Goal: Information Seeking & Learning: Learn about a topic

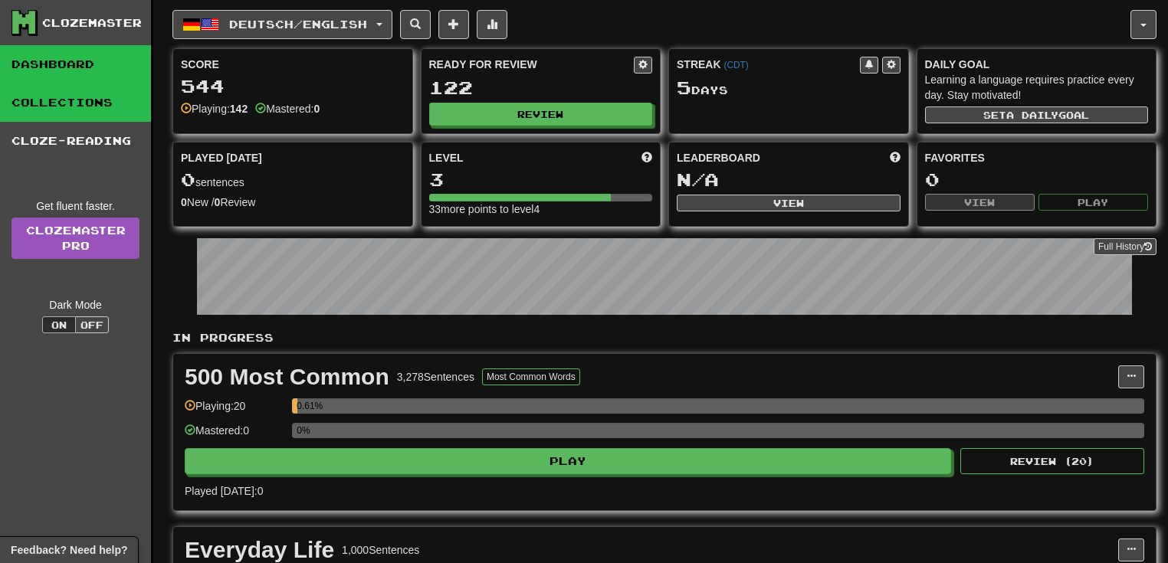
click at [64, 101] on link "Collections" at bounding box center [75, 103] width 151 height 38
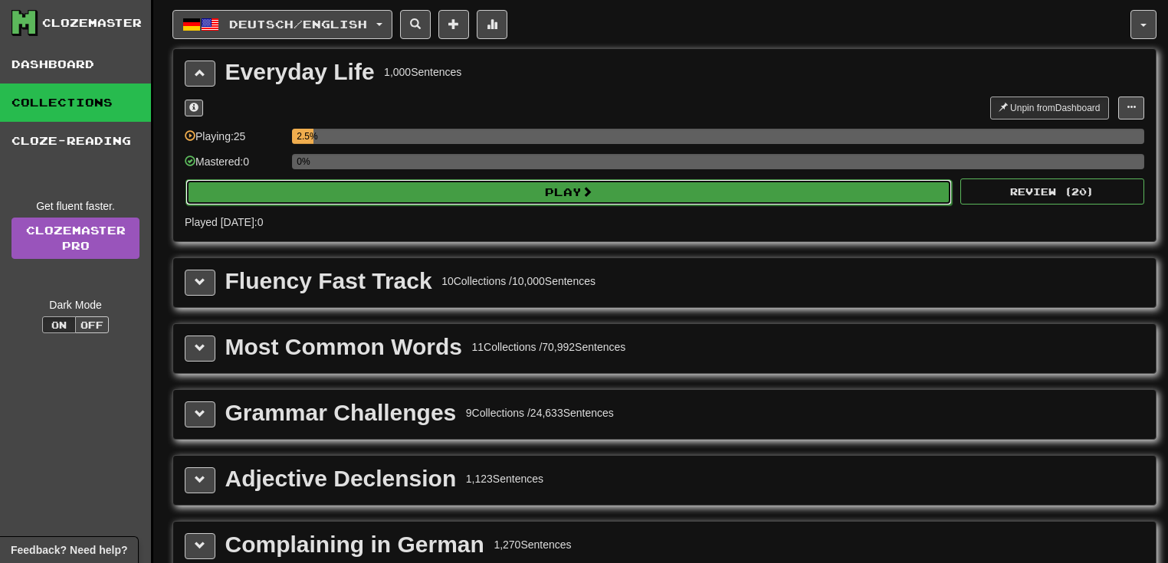
click at [520, 196] on button "Play" at bounding box center [568, 192] width 766 height 26
select select "**"
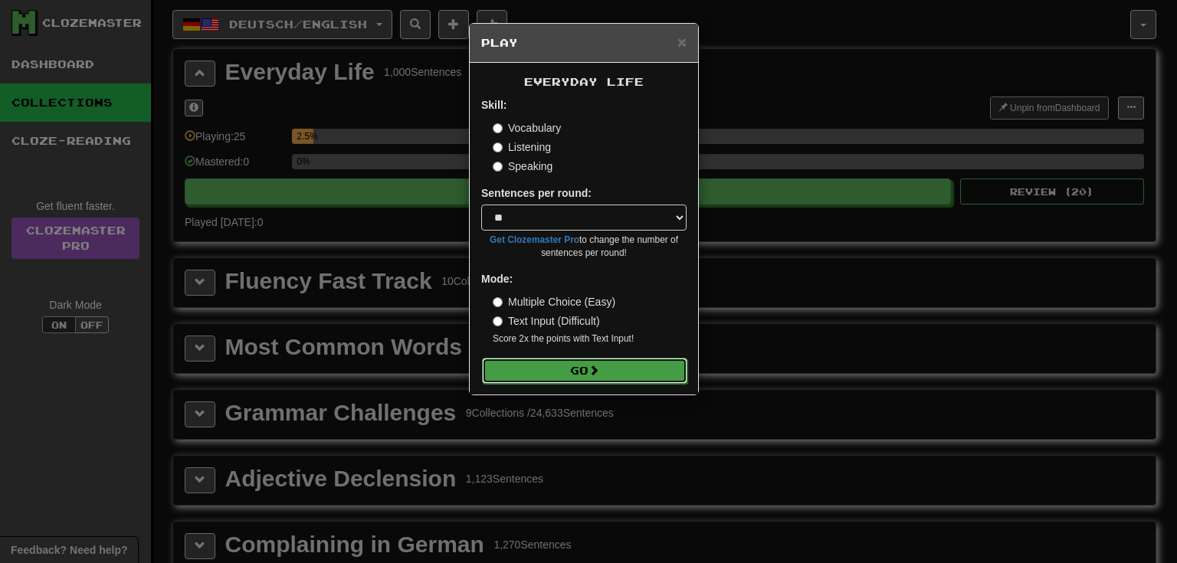
click at [543, 370] on button "Go" at bounding box center [584, 371] width 205 height 26
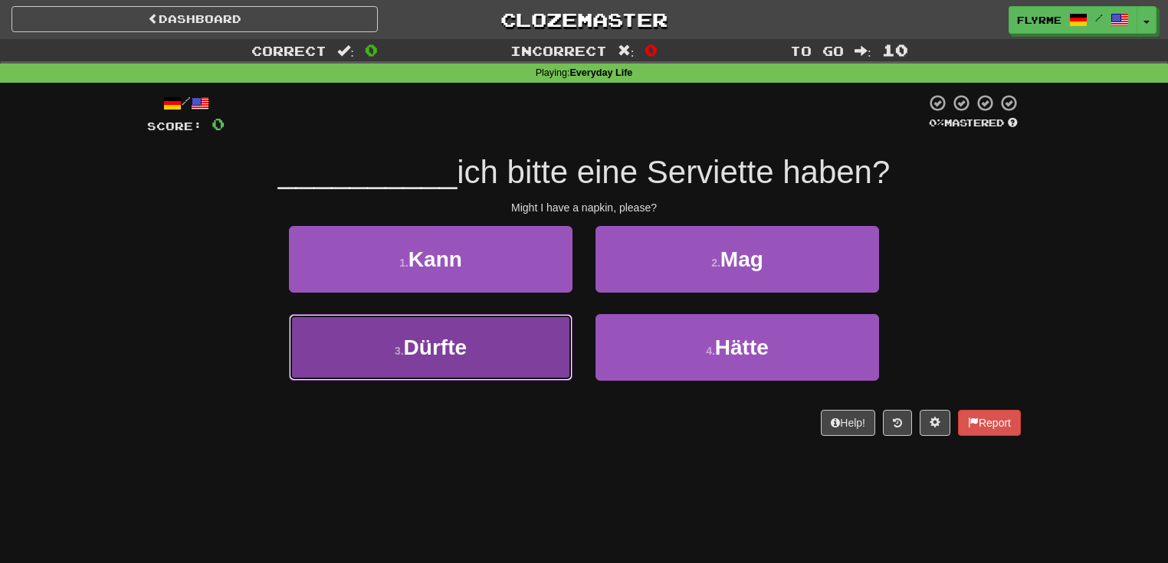
click at [479, 362] on button "3 . Dürfte" at bounding box center [430, 347] width 283 height 67
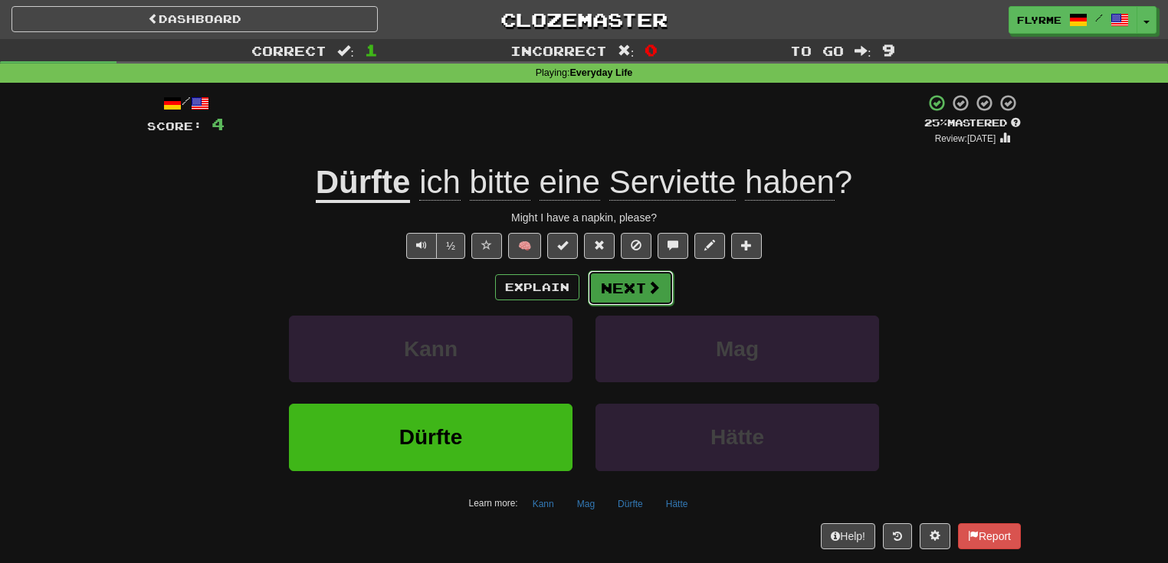
click at [638, 285] on button "Next" at bounding box center [631, 287] width 86 height 35
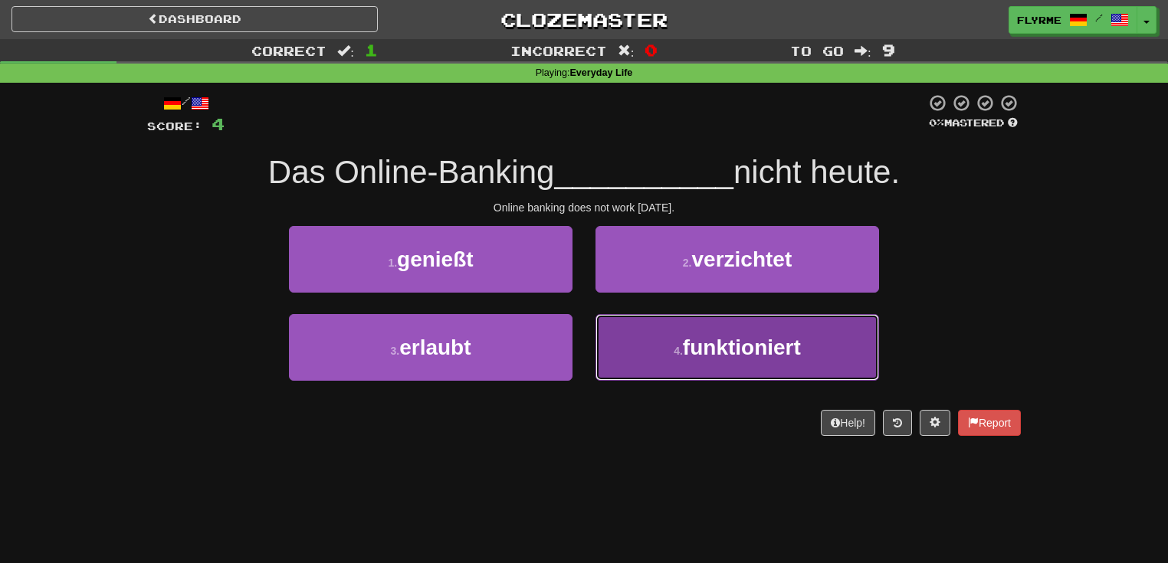
click at [720, 349] on span "funktioniert" at bounding box center [742, 348] width 118 height 24
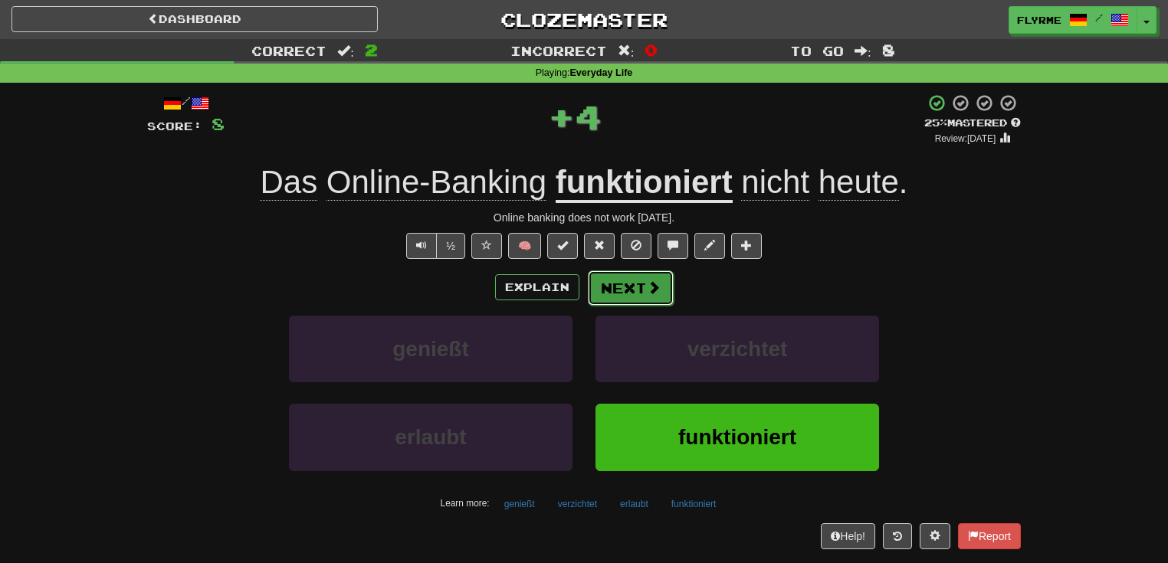
click at [639, 288] on button "Next" at bounding box center [631, 287] width 86 height 35
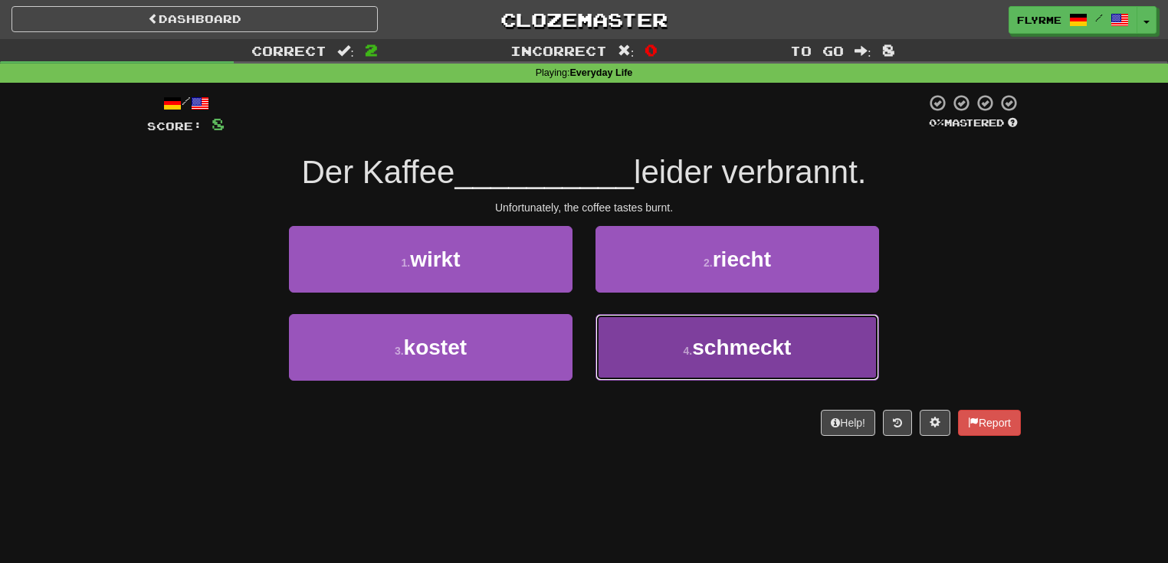
click at [672, 356] on button "4 . schmeckt" at bounding box center [736, 347] width 283 height 67
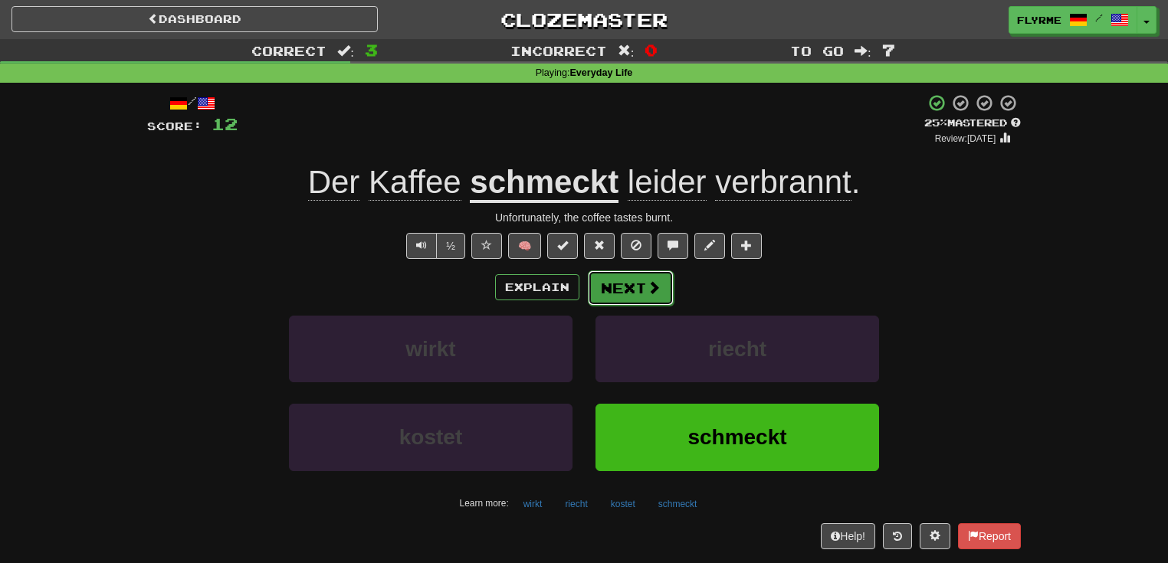
click at [627, 281] on button "Next" at bounding box center [631, 287] width 86 height 35
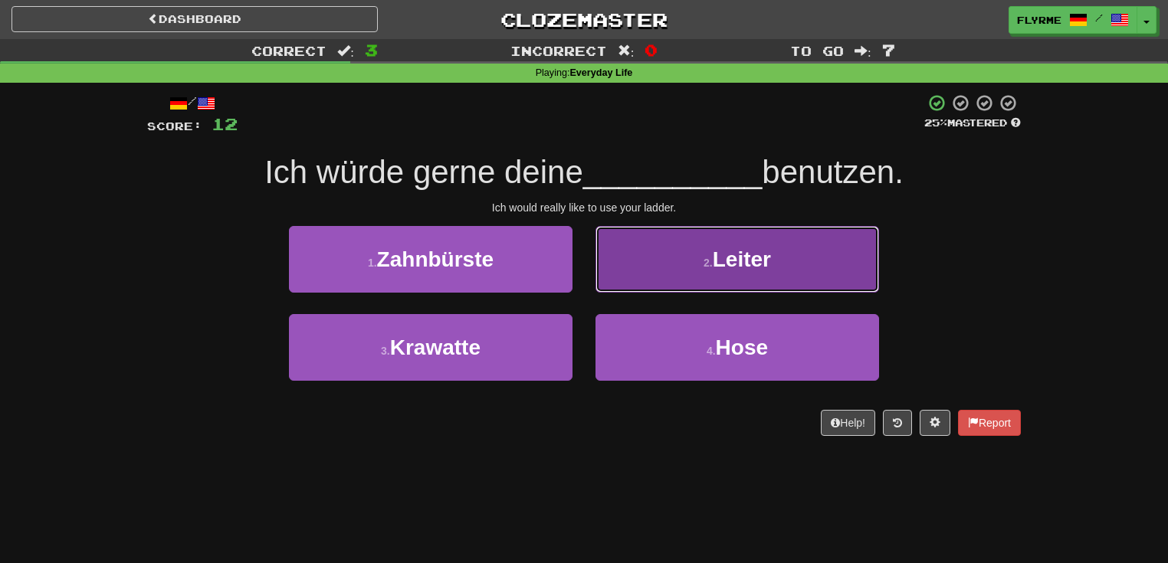
click at [691, 254] on button "2 . [PERSON_NAME]" at bounding box center [736, 259] width 283 height 67
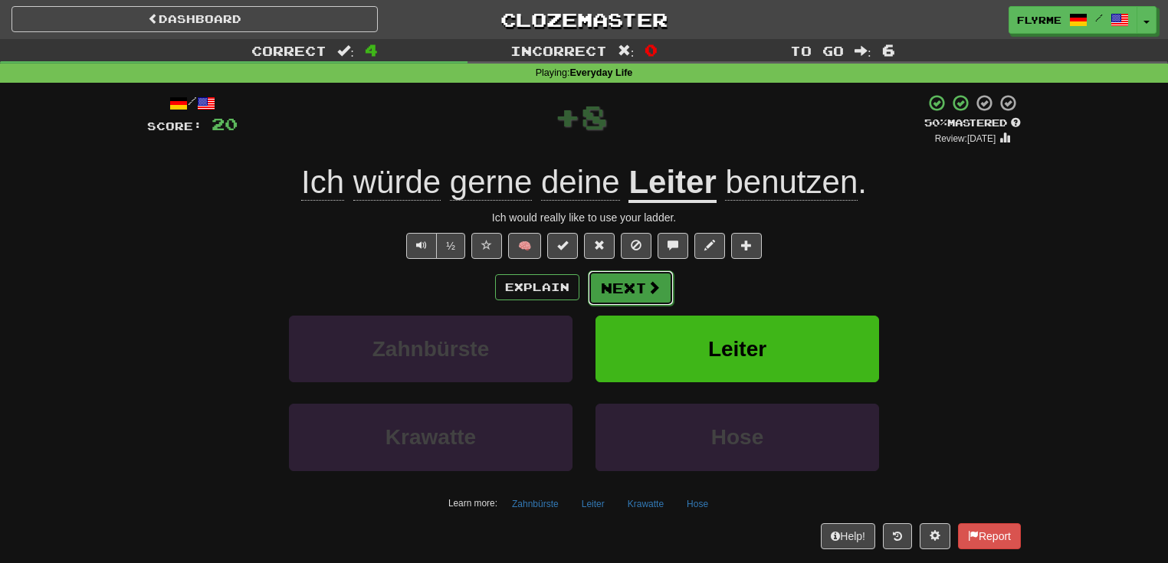
click at [632, 285] on button "Next" at bounding box center [631, 287] width 86 height 35
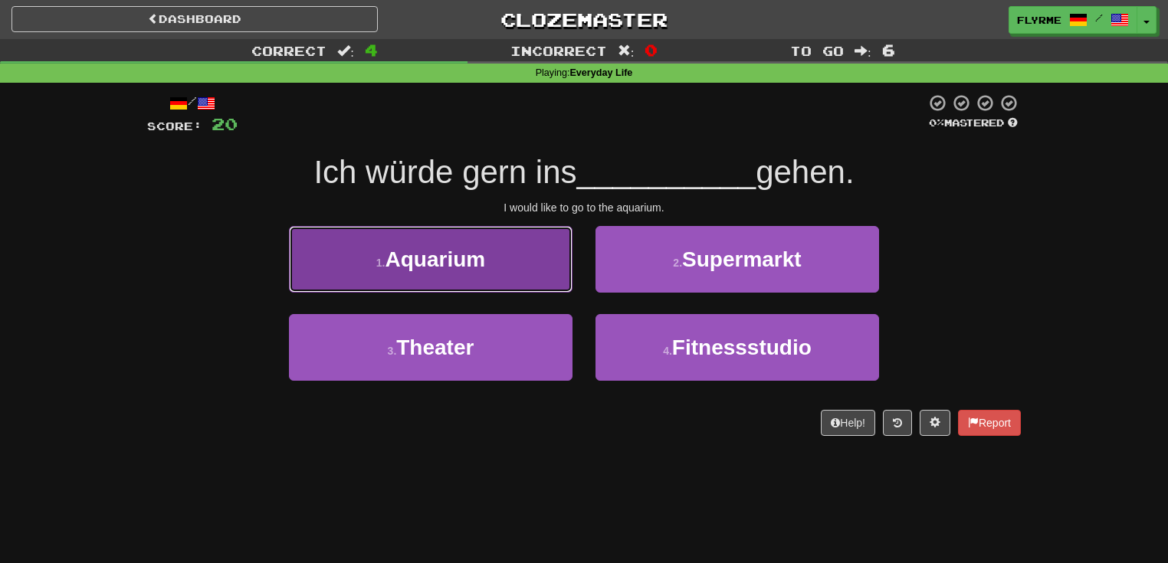
click at [463, 268] on span "Aquarium" at bounding box center [435, 259] width 100 height 24
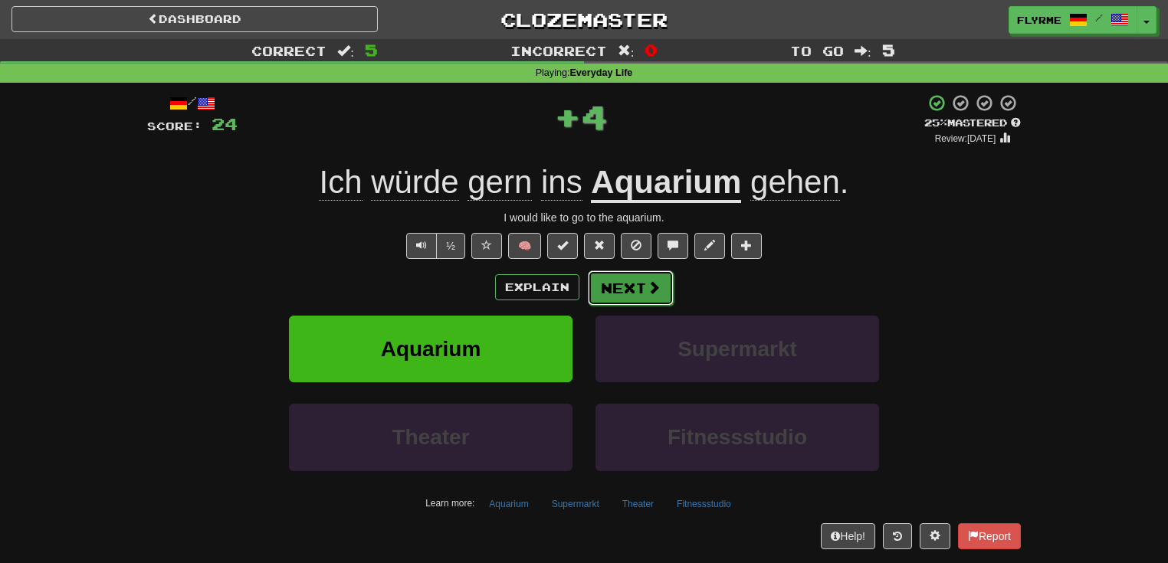
click at [624, 287] on button "Next" at bounding box center [631, 287] width 86 height 35
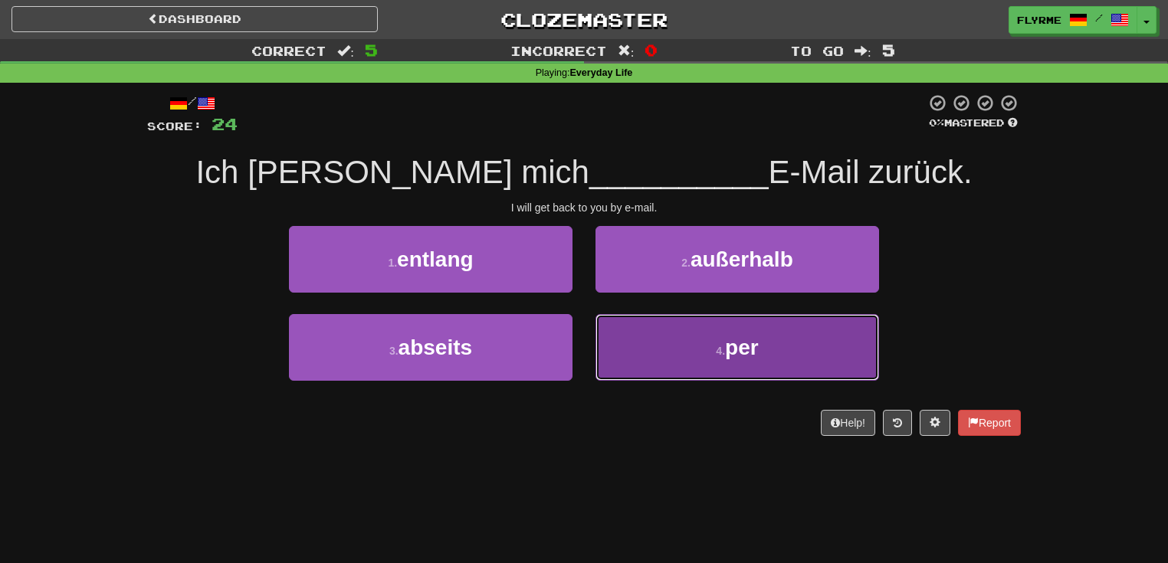
click at [732, 356] on span "per" at bounding box center [742, 348] width 34 height 24
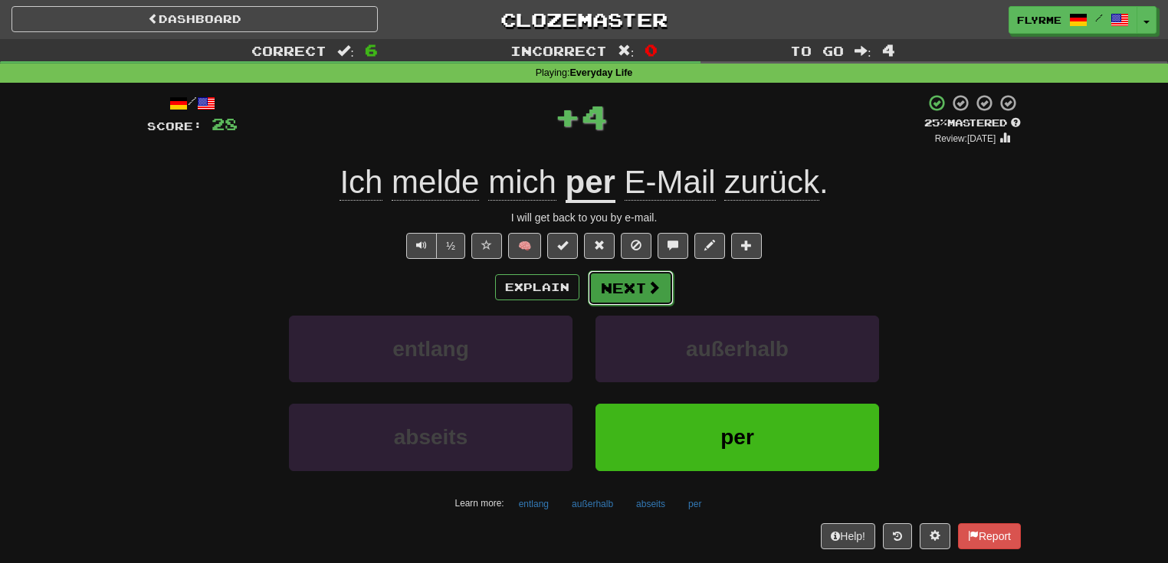
click at [640, 288] on button "Next" at bounding box center [631, 287] width 86 height 35
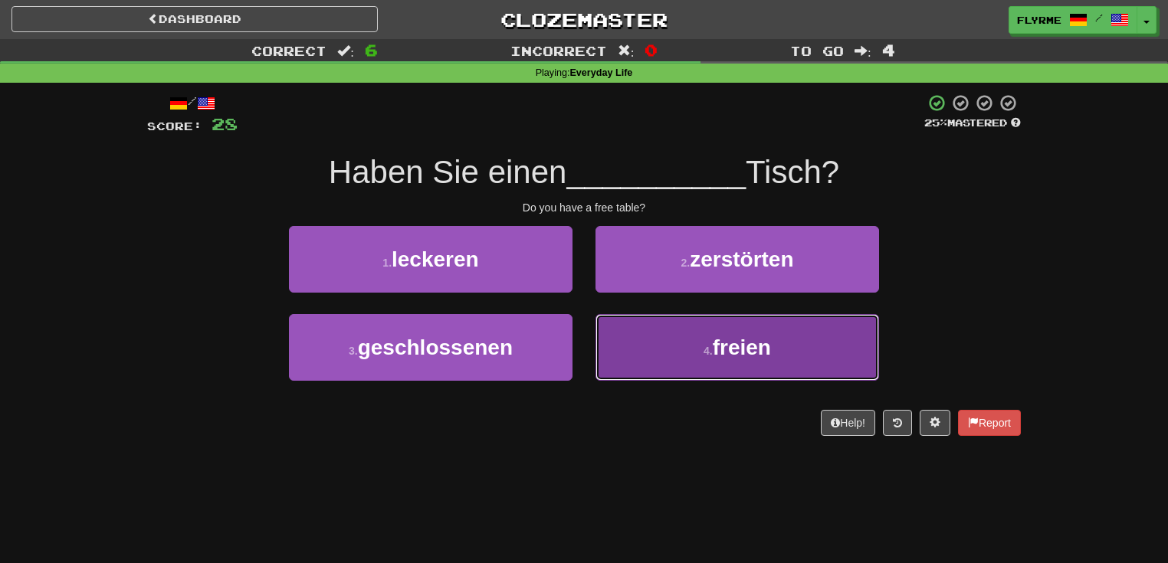
click at [676, 355] on button "4 . freien" at bounding box center [736, 347] width 283 height 67
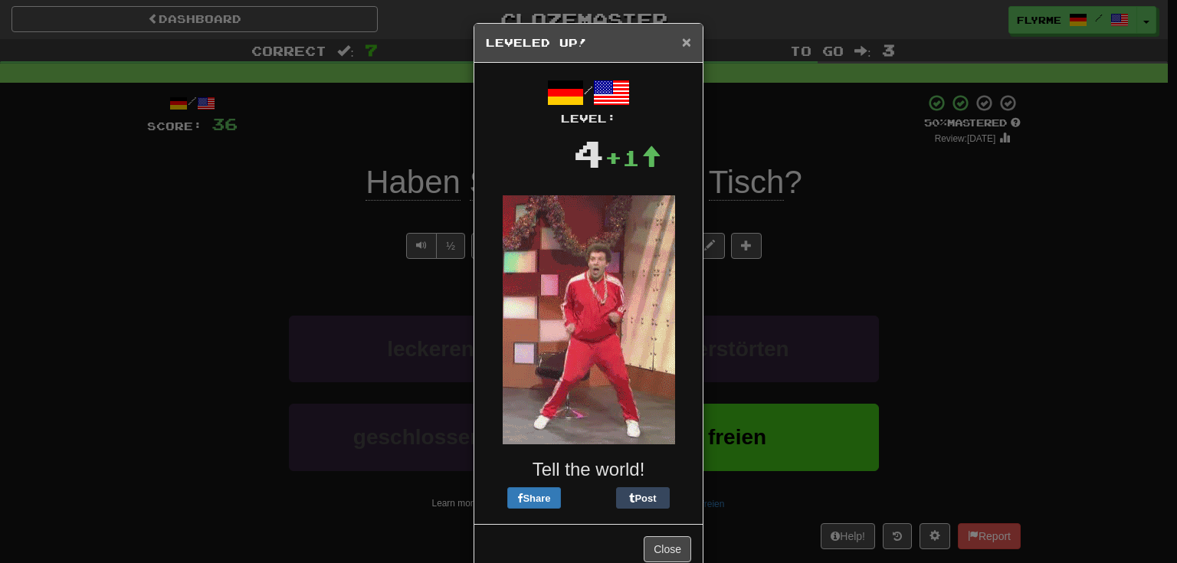
click at [682, 38] on span "×" at bounding box center [686, 42] width 9 height 18
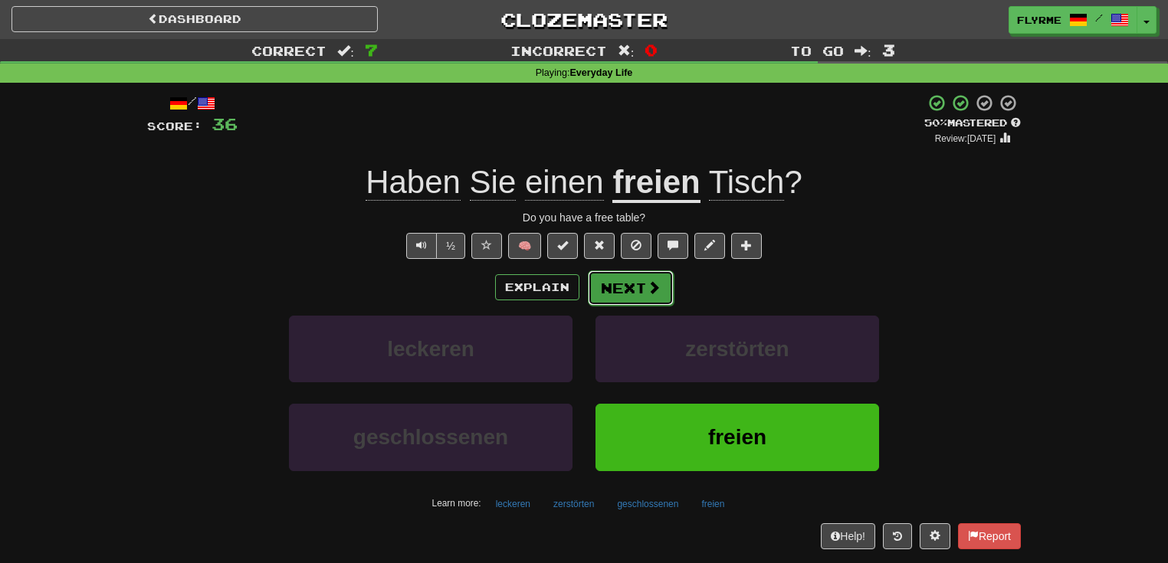
click at [621, 288] on button "Next" at bounding box center [631, 287] width 86 height 35
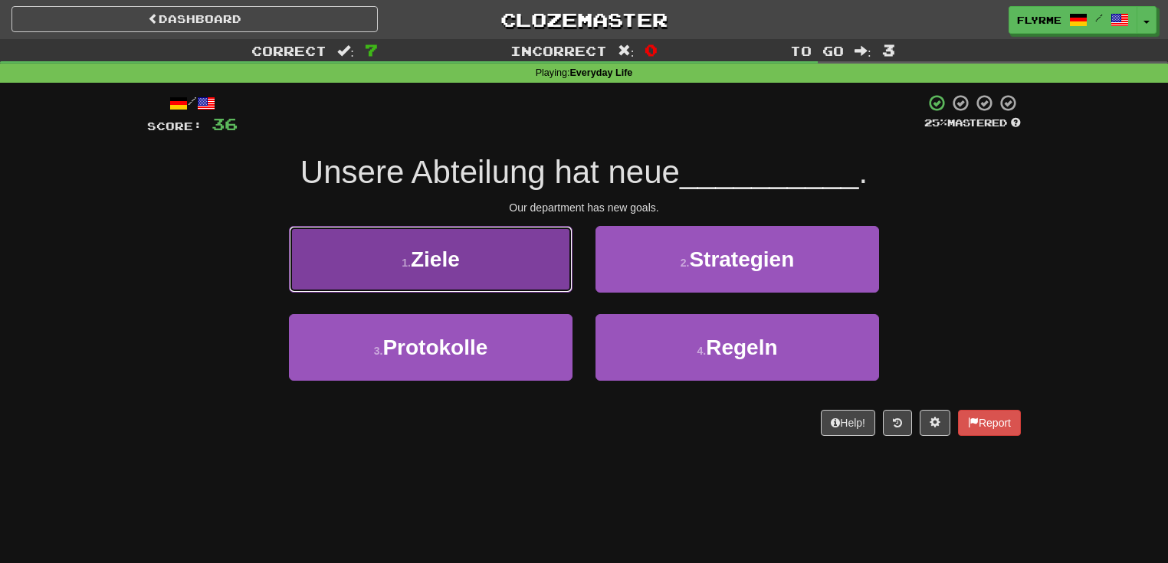
click at [461, 264] on button "1 . Ziele" at bounding box center [430, 259] width 283 height 67
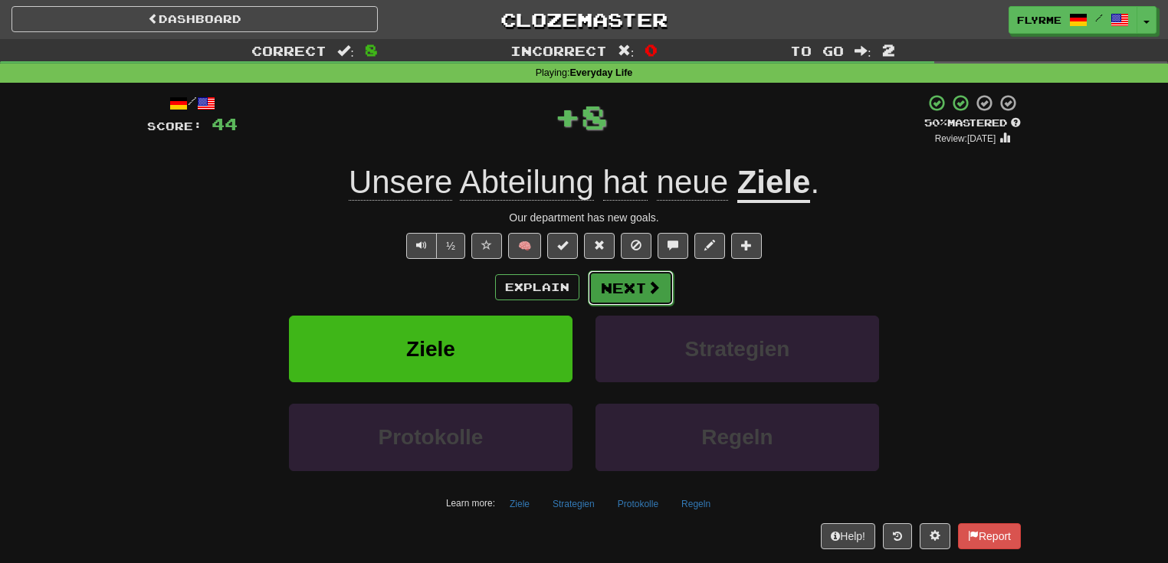
click at [628, 282] on button "Next" at bounding box center [631, 287] width 86 height 35
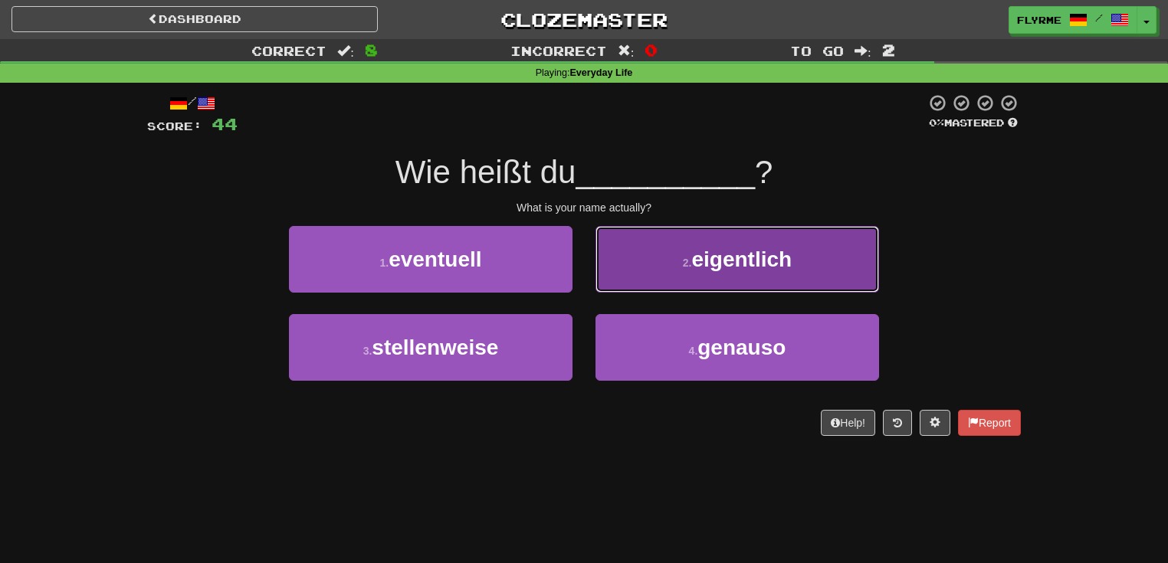
click at [696, 276] on button "2 . eigentlich" at bounding box center [736, 259] width 283 height 67
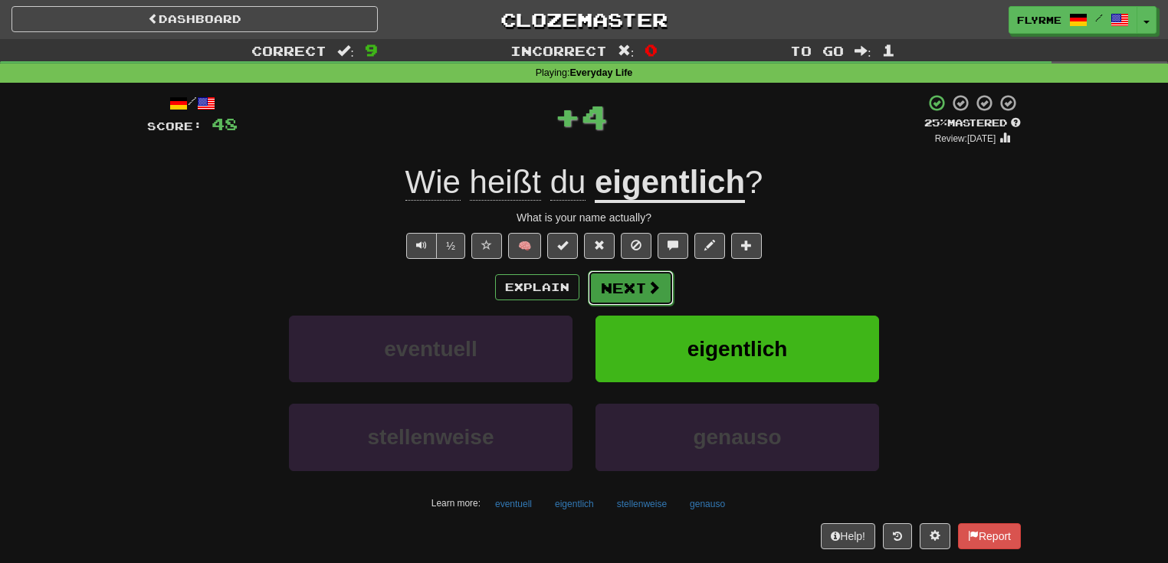
click at [637, 285] on button "Next" at bounding box center [631, 287] width 86 height 35
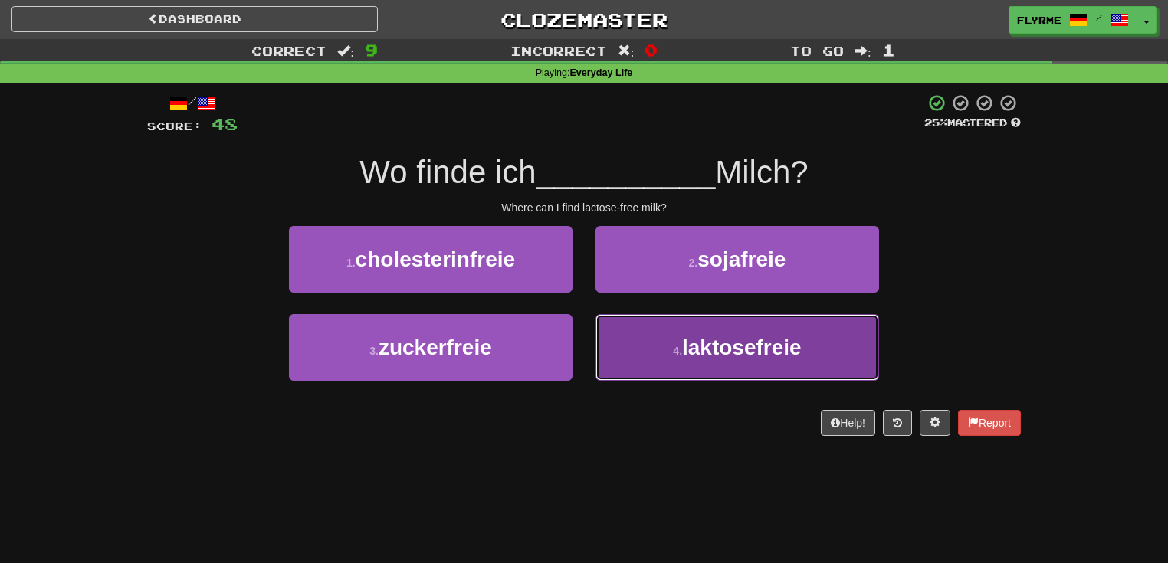
click at [712, 346] on span "laktosefreie" at bounding box center [742, 348] width 120 height 24
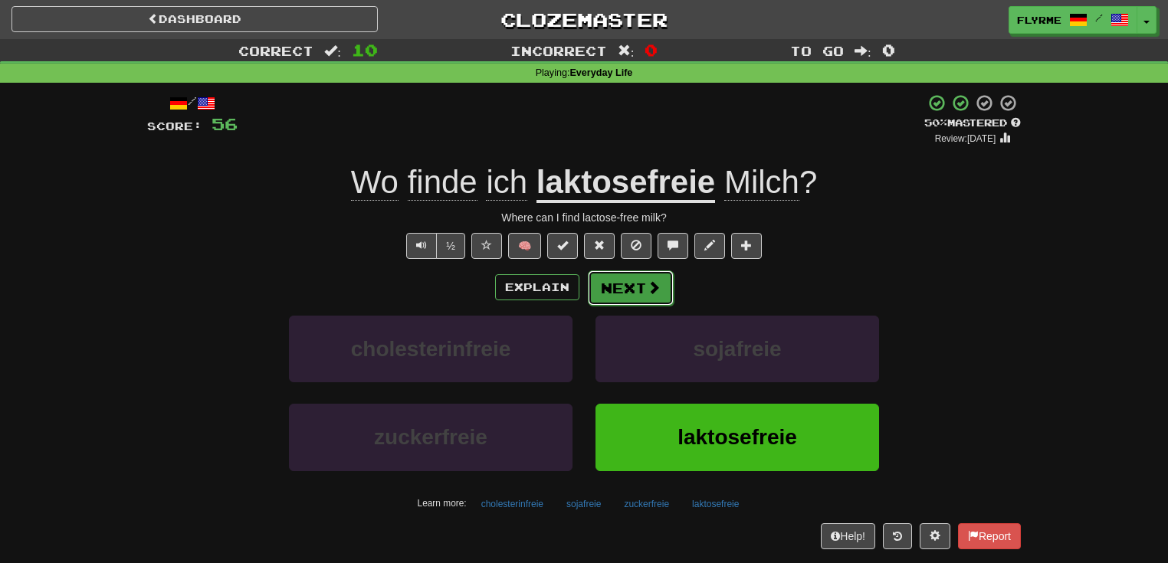
click at [637, 287] on button "Next" at bounding box center [631, 287] width 86 height 35
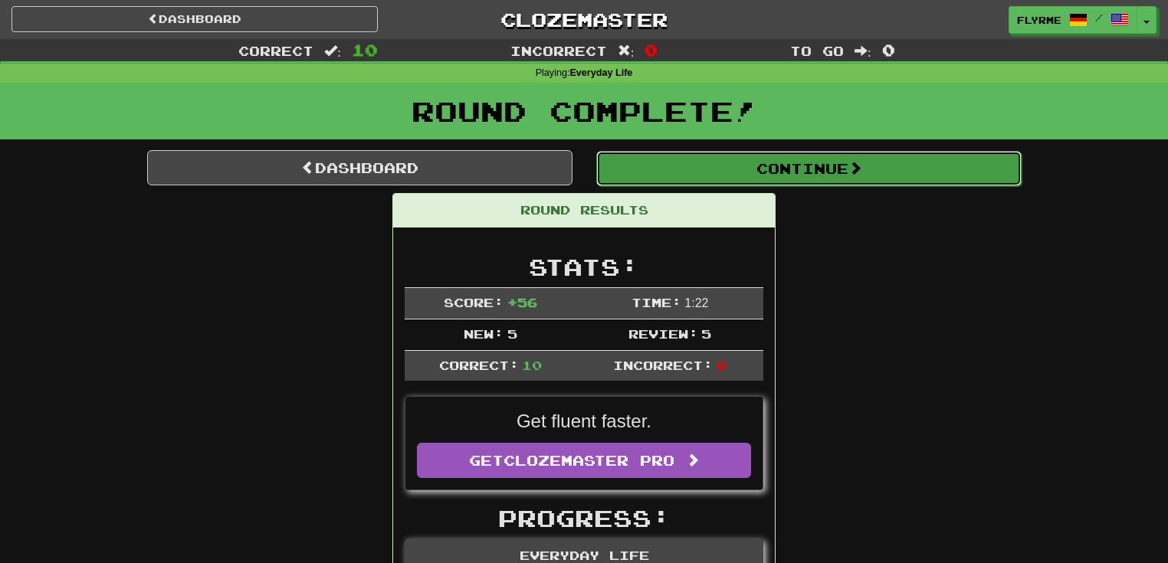
click at [778, 169] on button "Continue" at bounding box center [808, 168] width 425 height 35
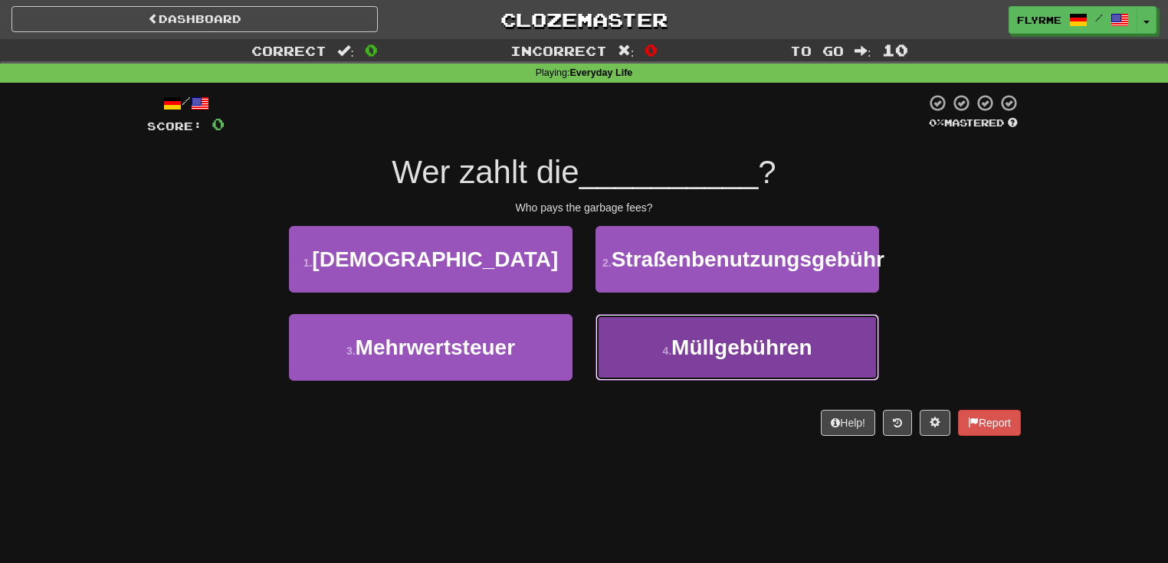
click at [692, 359] on span "Müllgebühren" at bounding box center [741, 348] width 141 height 24
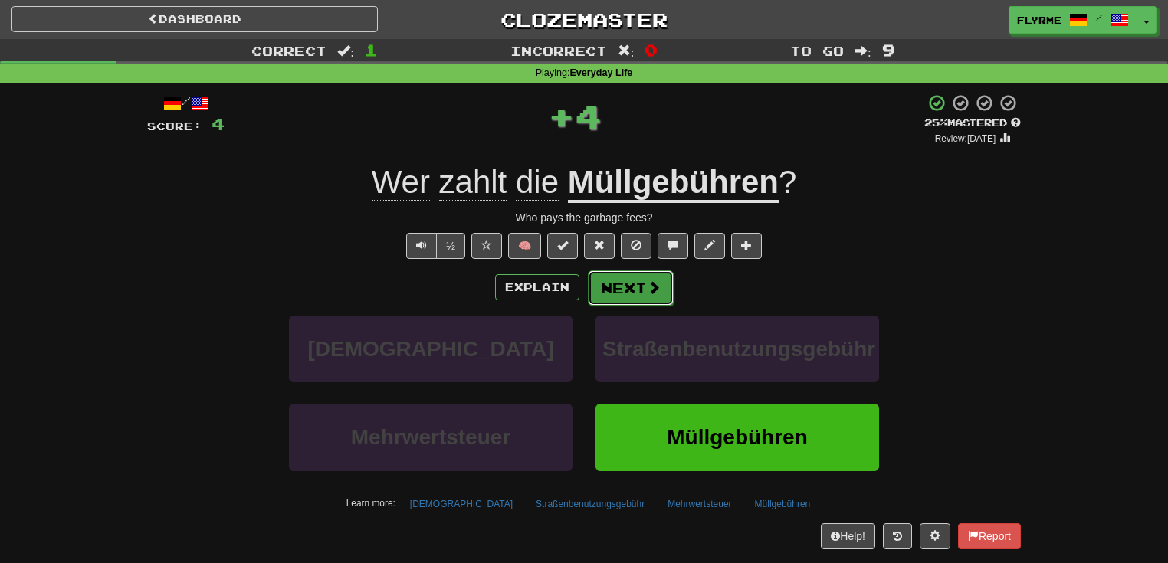
click at [642, 288] on button "Next" at bounding box center [631, 287] width 86 height 35
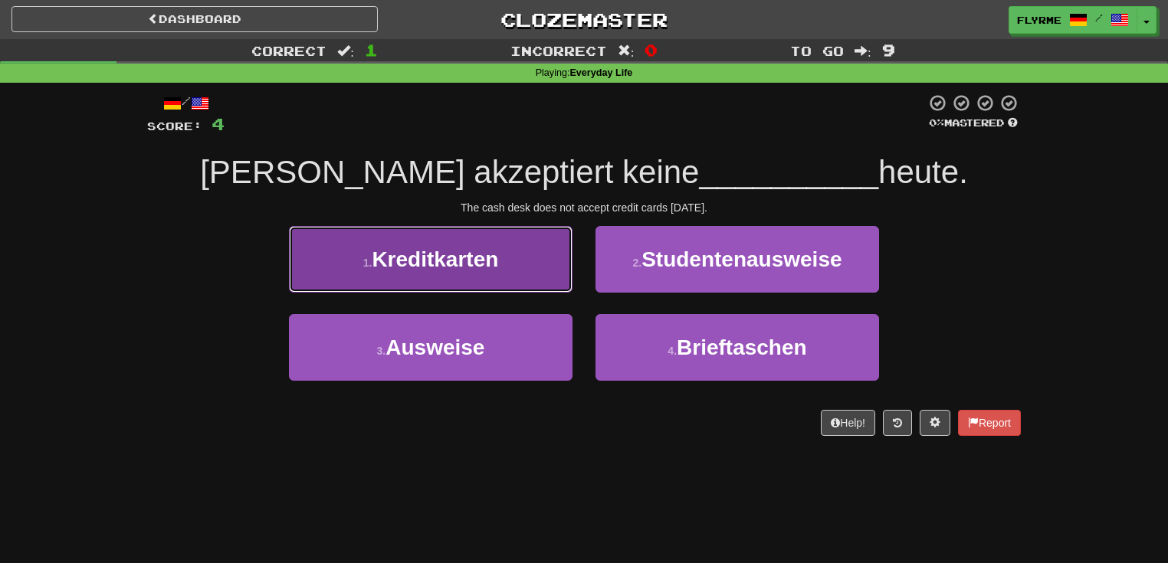
click at [504, 259] on button "1 . Kreditkarten" at bounding box center [430, 259] width 283 height 67
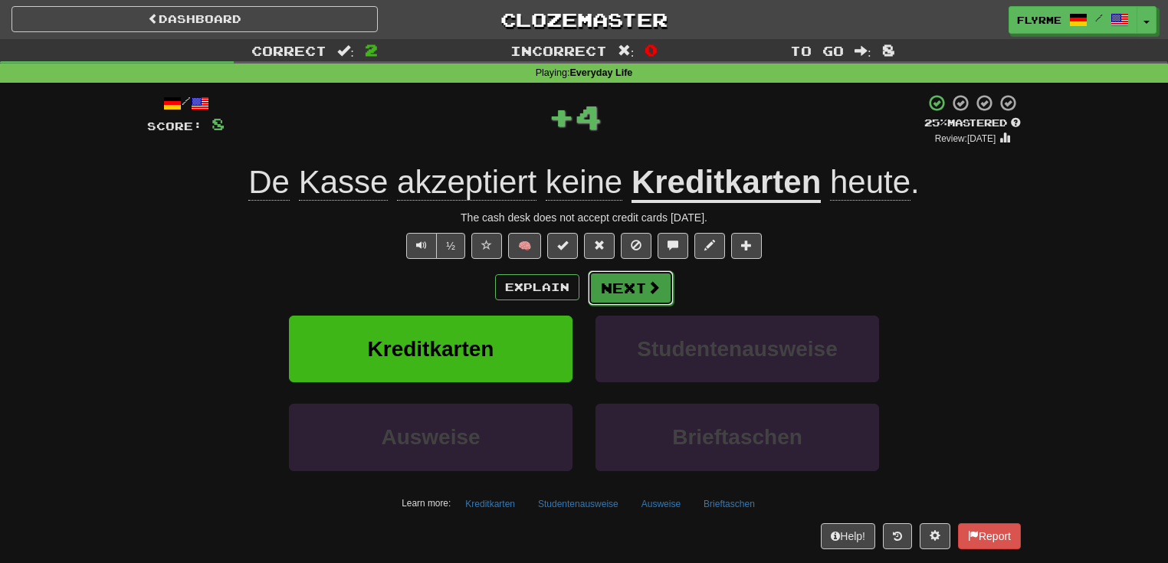
click at [637, 290] on button "Next" at bounding box center [631, 287] width 86 height 35
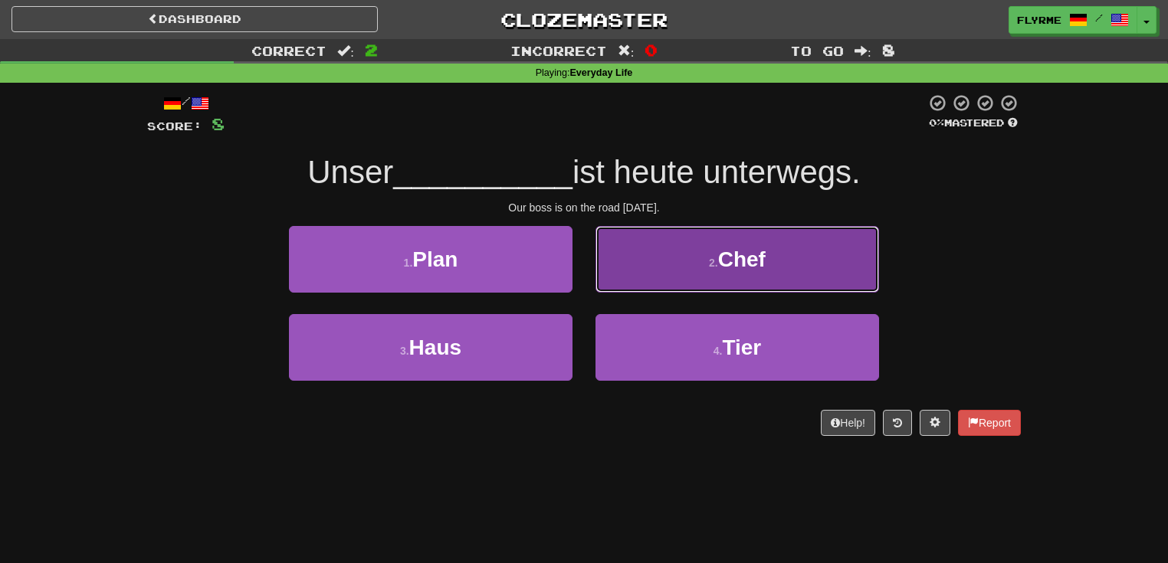
click at [723, 264] on span "Chef" at bounding box center [742, 259] width 48 height 24
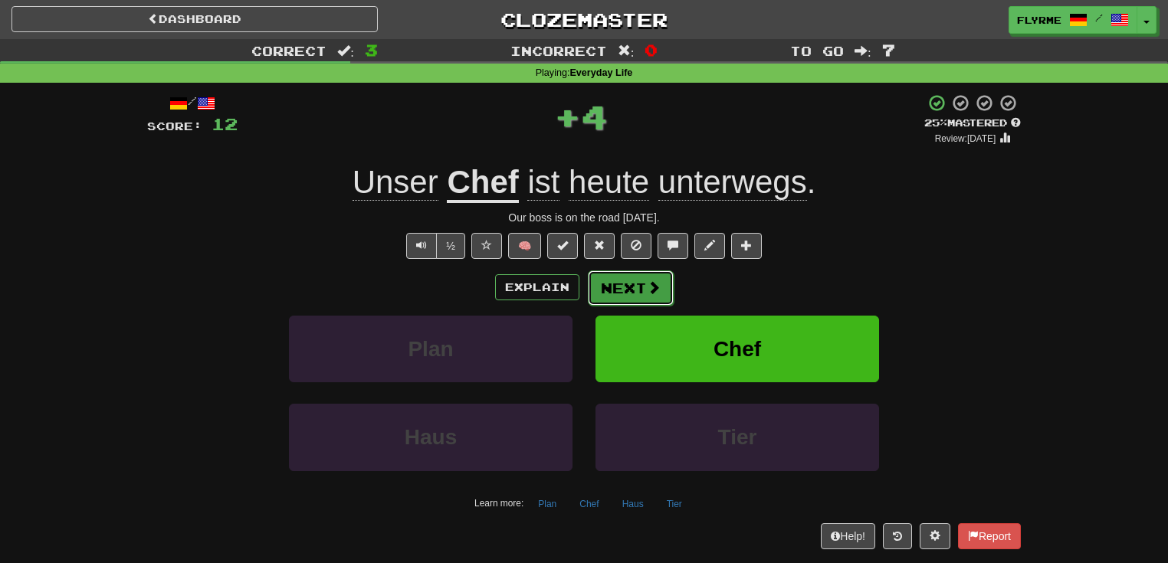
click at [641, 285] on button "Next" at bounding box center [631, 287] width 86 height 35
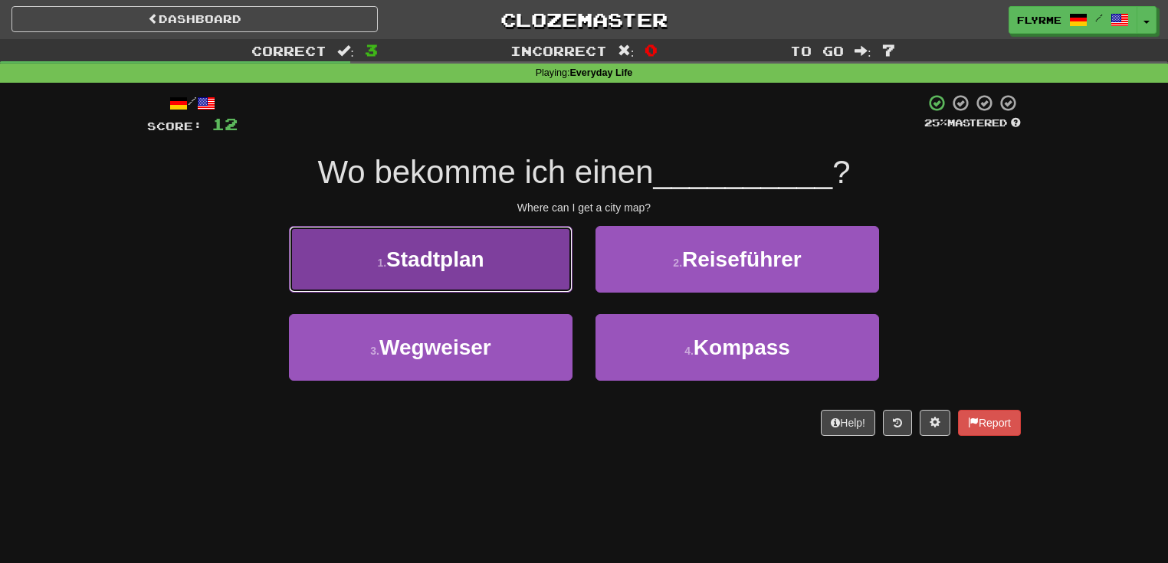
click at [459, 266] on span "Stadtplan" at bounding box center [435, 259] width 98 height 24
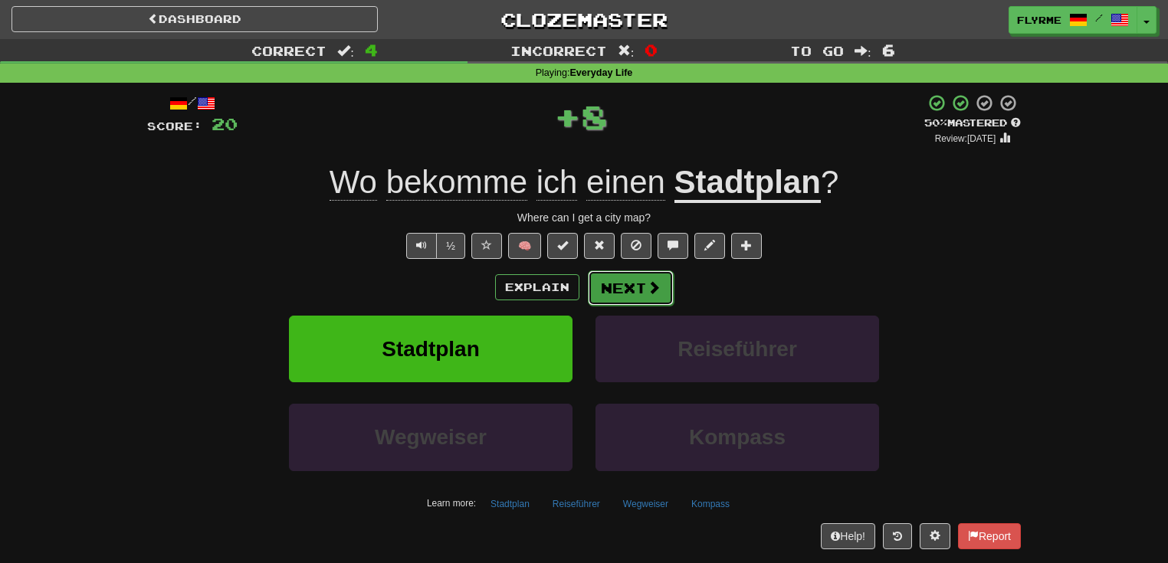
click at [615, 282] on button "Next" at bounding box center [631, 287] width 86 height 35
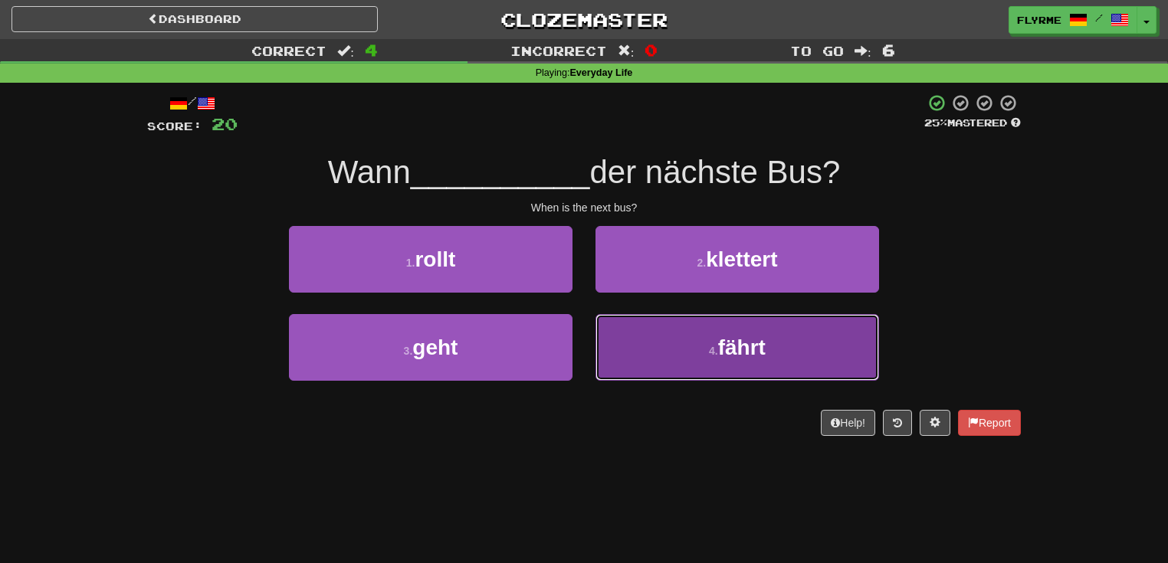
click at [713, 351] on small "4 ." at bounding box center [713, 351] width 9 height 12
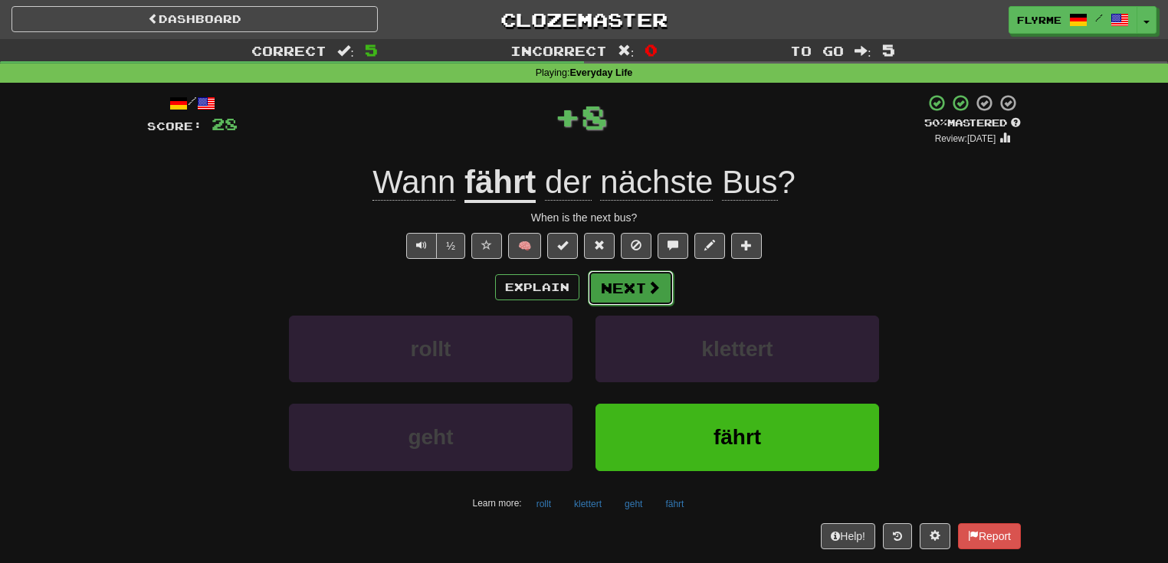
click at [641, 288] on button "Next" at bounding box center [631, 287] width 86 height 35
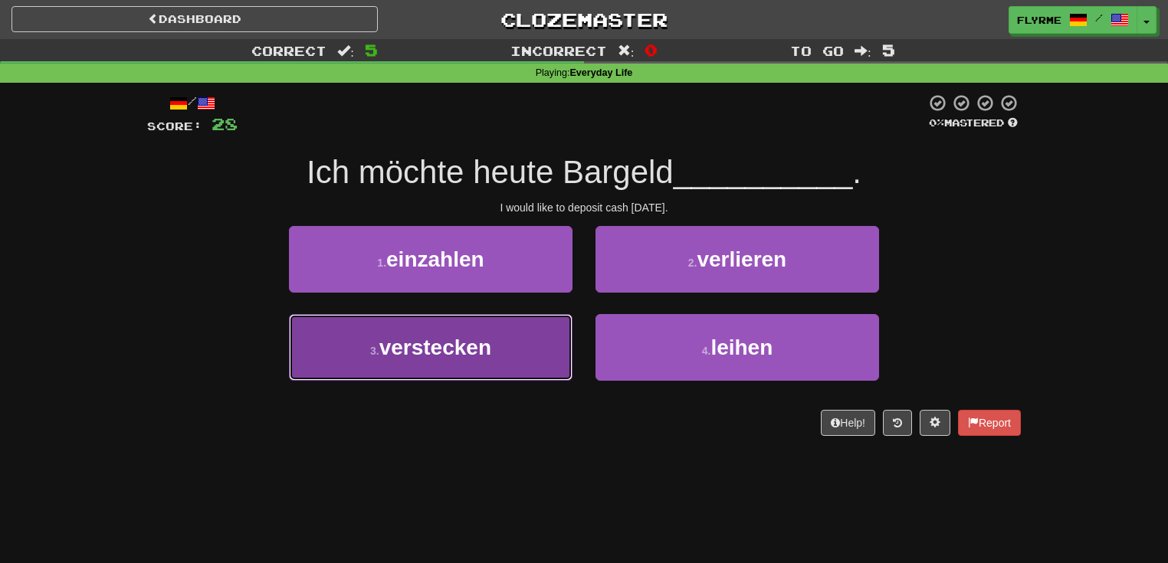
click at [466, 373] on button "3 . verstecken" at bounding box center [430, 347] width 283 height 67
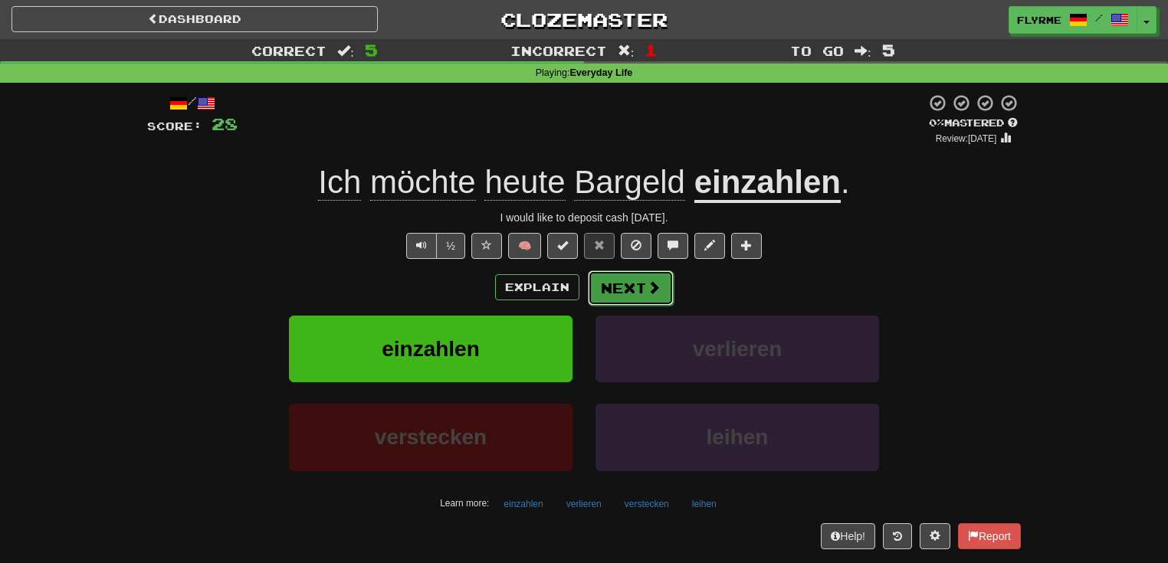
click at [647, 297] on button "Next" at bounding box center [631, 287] width 86 height 35
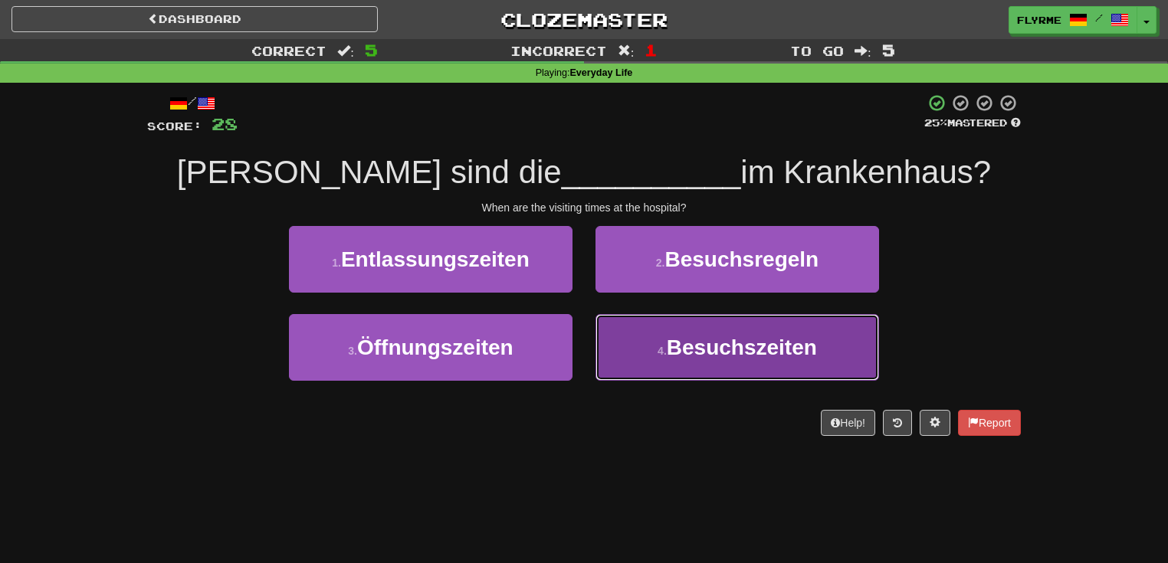
click at [721, 343] on span "Besuchszeiten" at bounding box center [742, 348] width 150 height 24
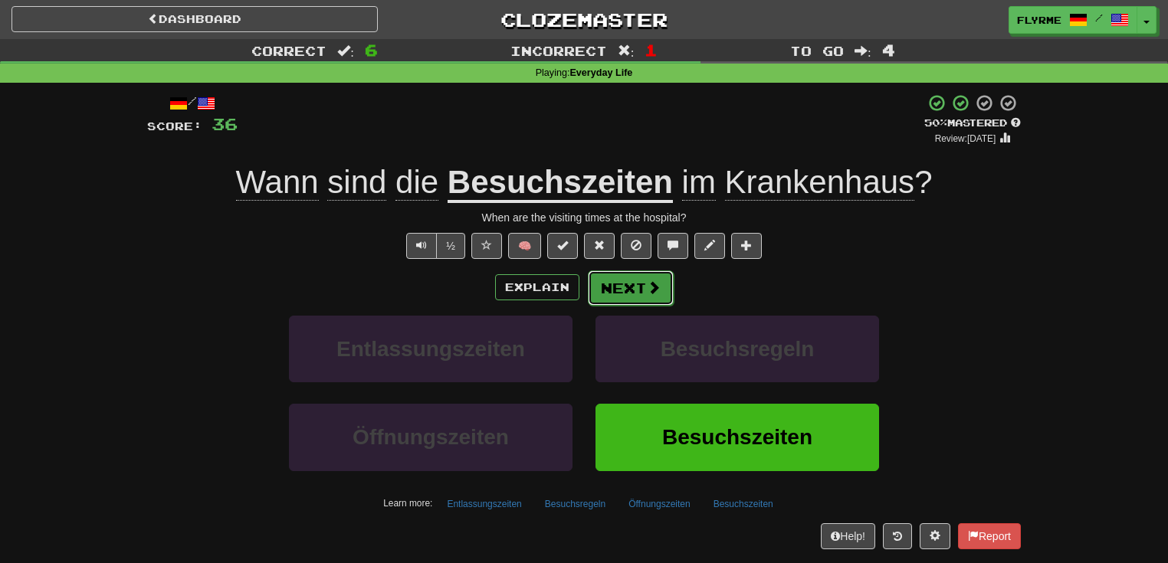
click at [637, 282] on button "Next" at bounding box center [631, 287] width 86 height 35
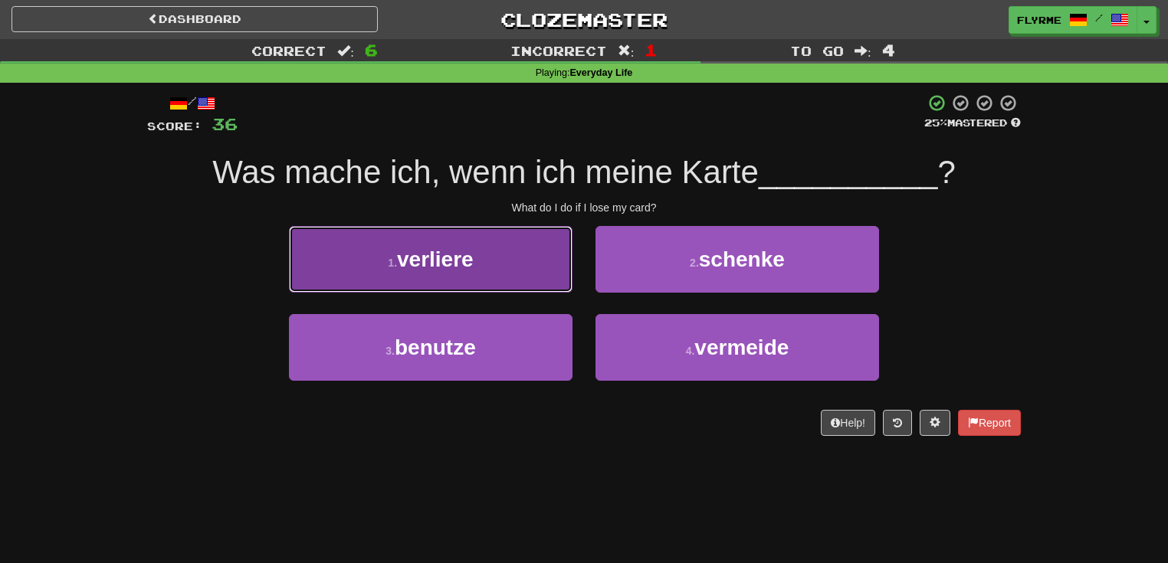
click at [469, 270] on button "1 . verliere" at bounding box center [430, 259] width 283 height 67
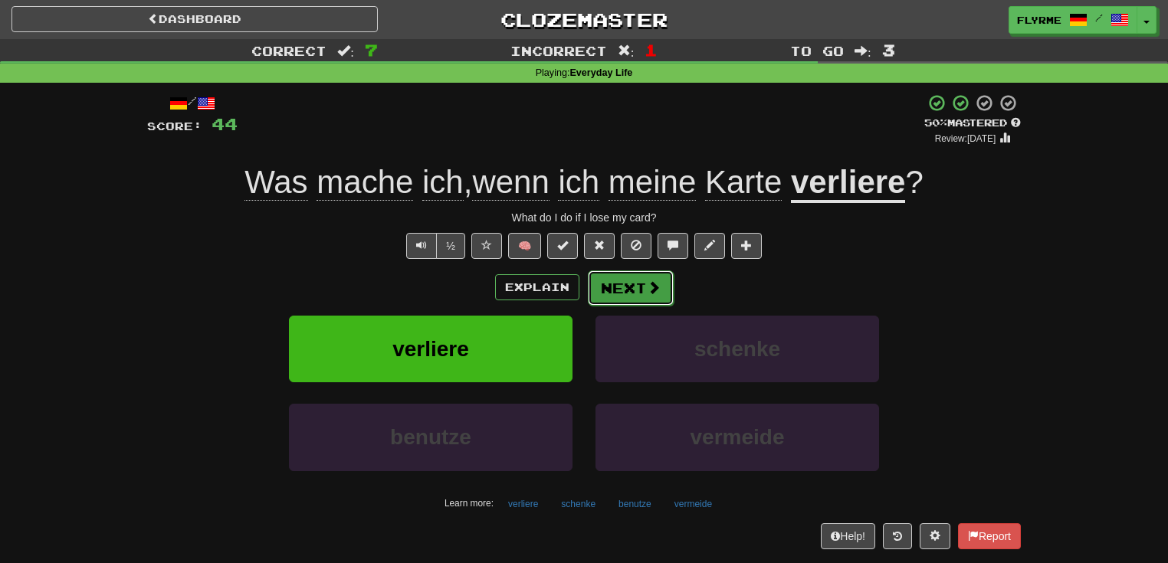
click at [647, 287] on span at bounding box center [654, 287] width 14 height 14
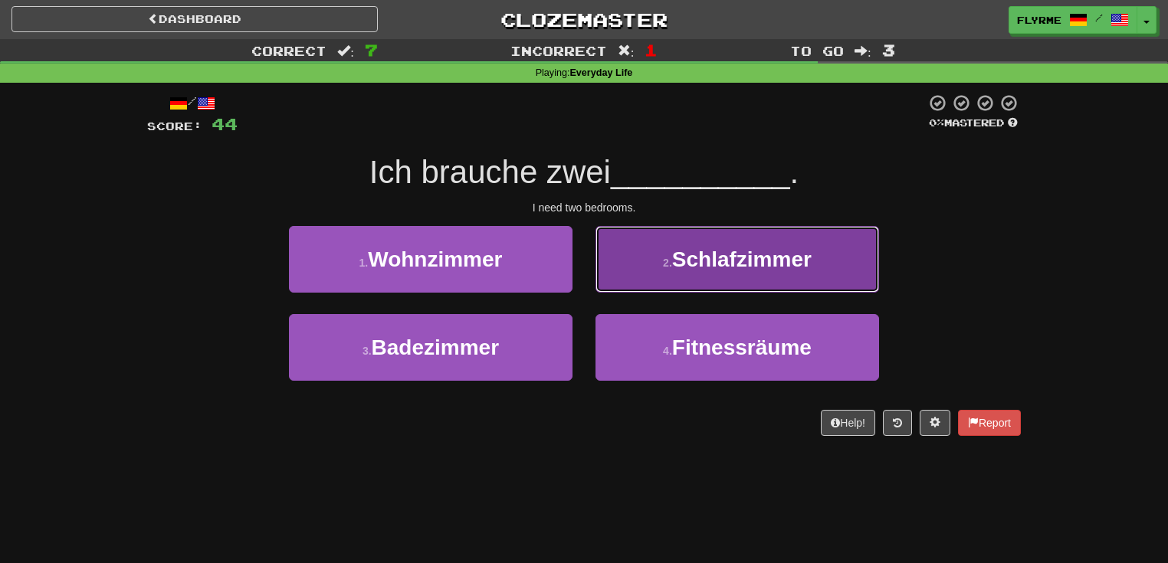
click at [756, 264] on span "Schlafzimmer" at bounding box center [741, 259] width 139 height 24
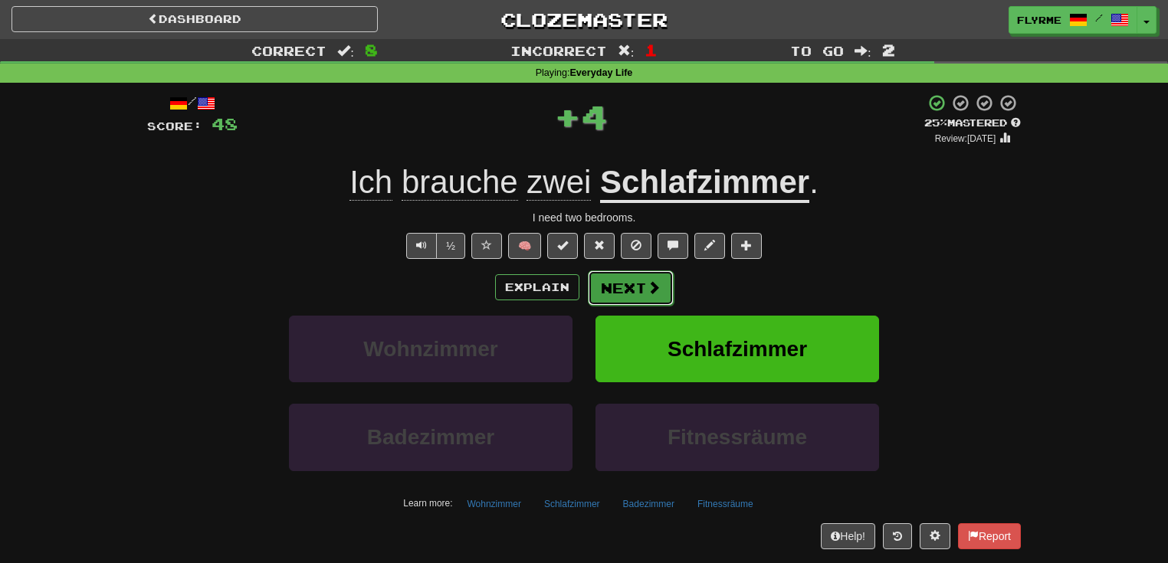
click at [647, 282] on span at bounding box center [654, 287] width 14 height 14
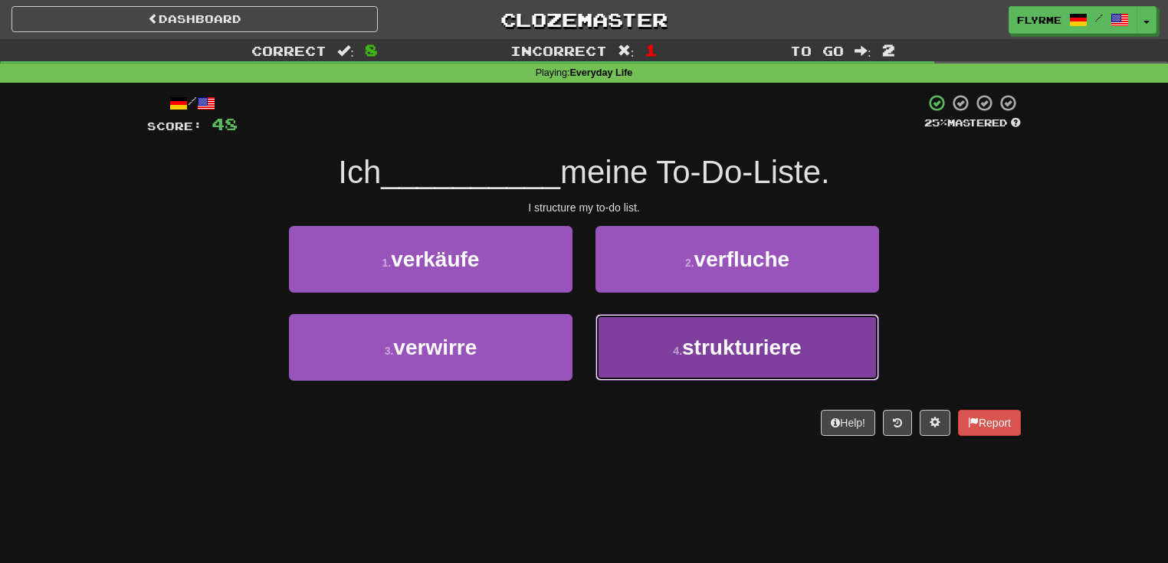
click at [711, 342] on span "strukturiere" at bounding box center [742, 348] width 120 height 24
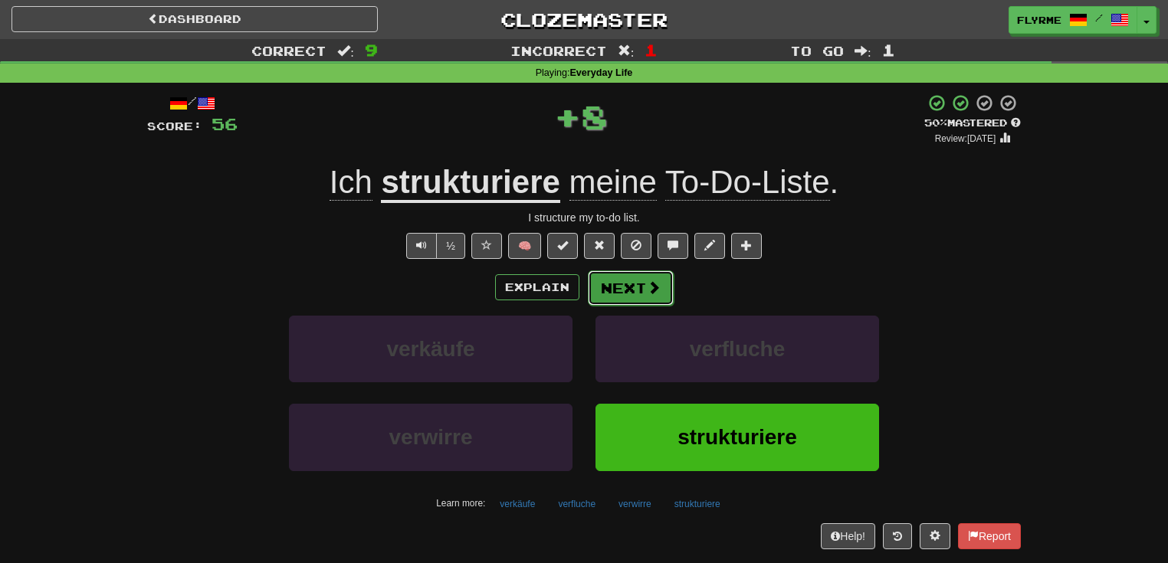
click at [632, 283] on button "Next" at bounding box center [631, 287] width 86 height 35
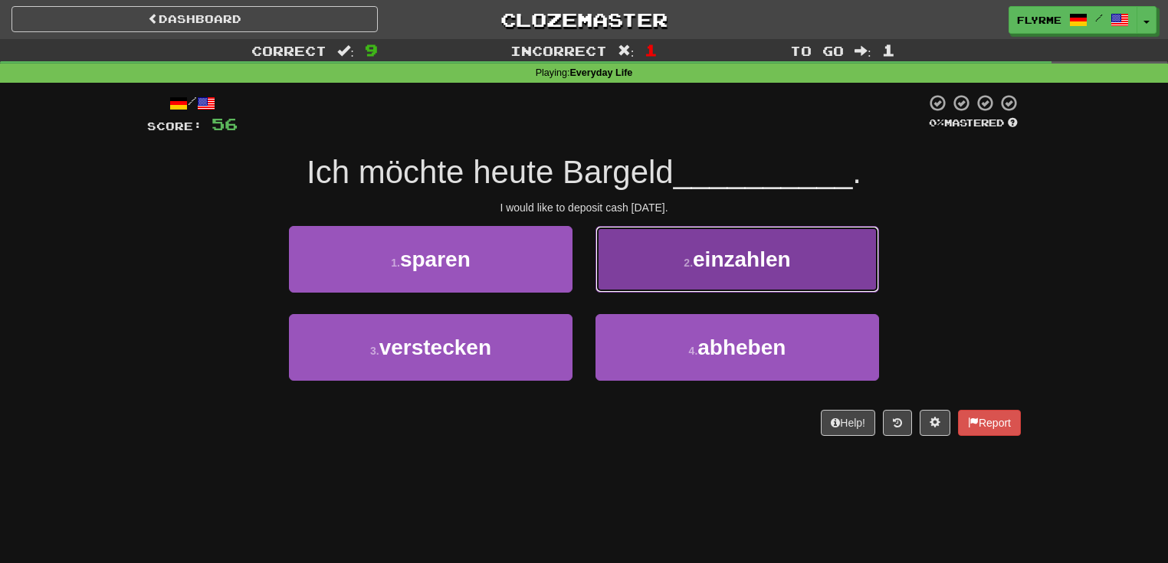
click at [732, 250] on span "einzahlen" at bounding box center [742, 259] width 98 height 24
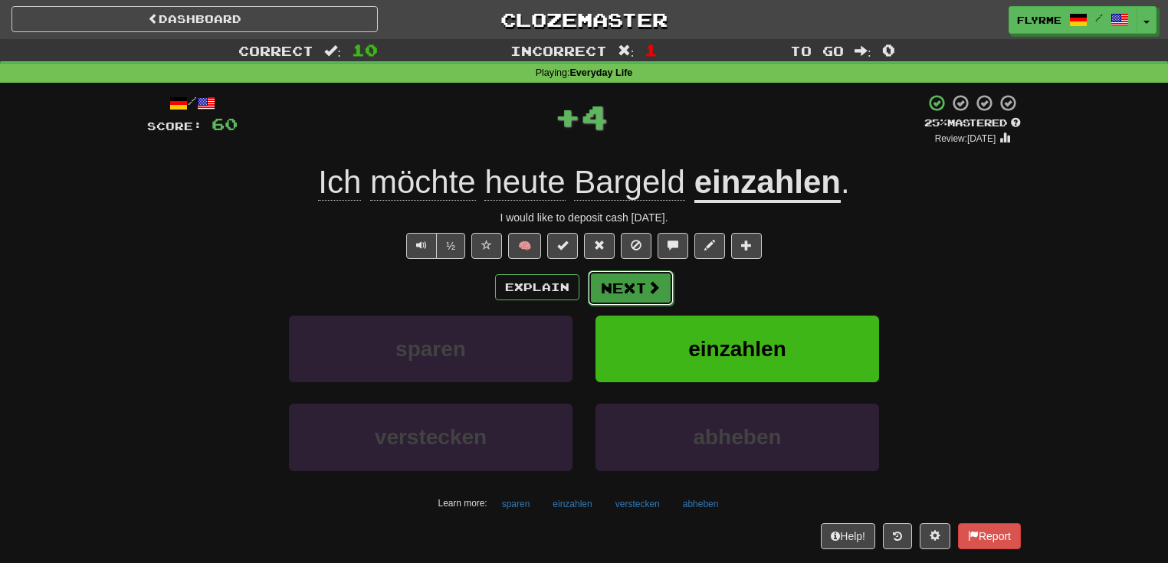
click at [642, 282] on button "Next" at bounding box center [631, 287] width 86 height 35
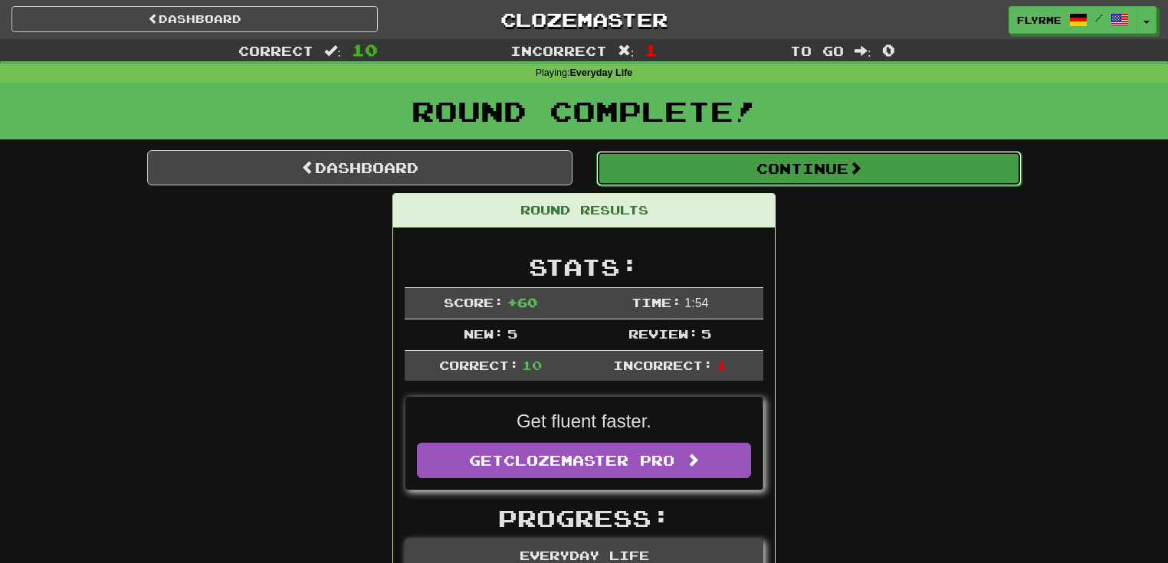
click at [797, 169] on button "Continue" at bounding box center [808, 168] width 425 height 35
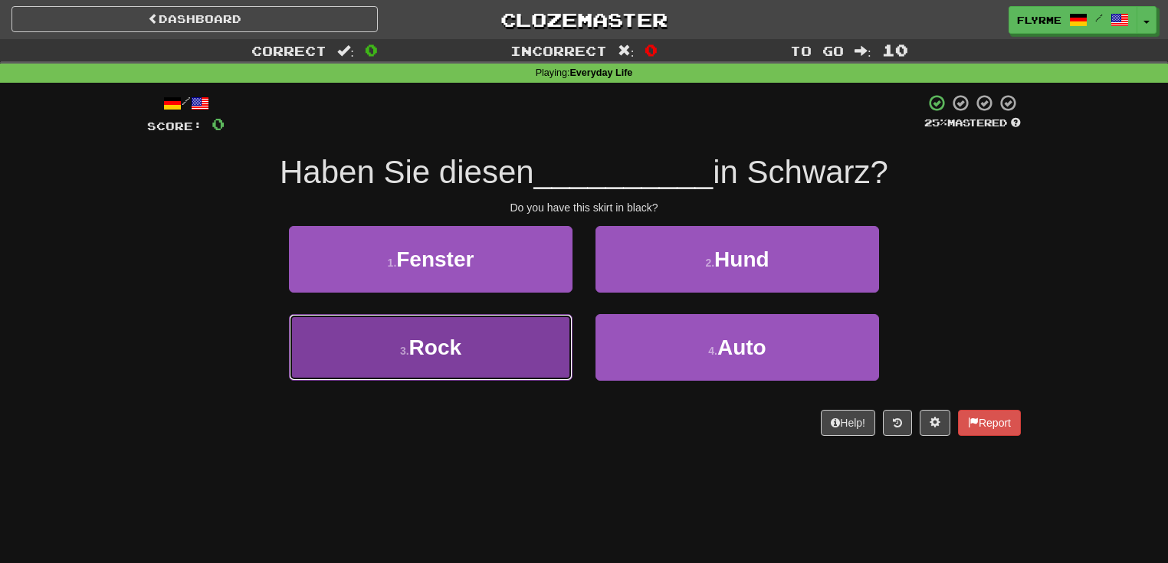
click at [503, 344] on button "3 . Rock" at bounding box center [430, 347] width 283 height 67
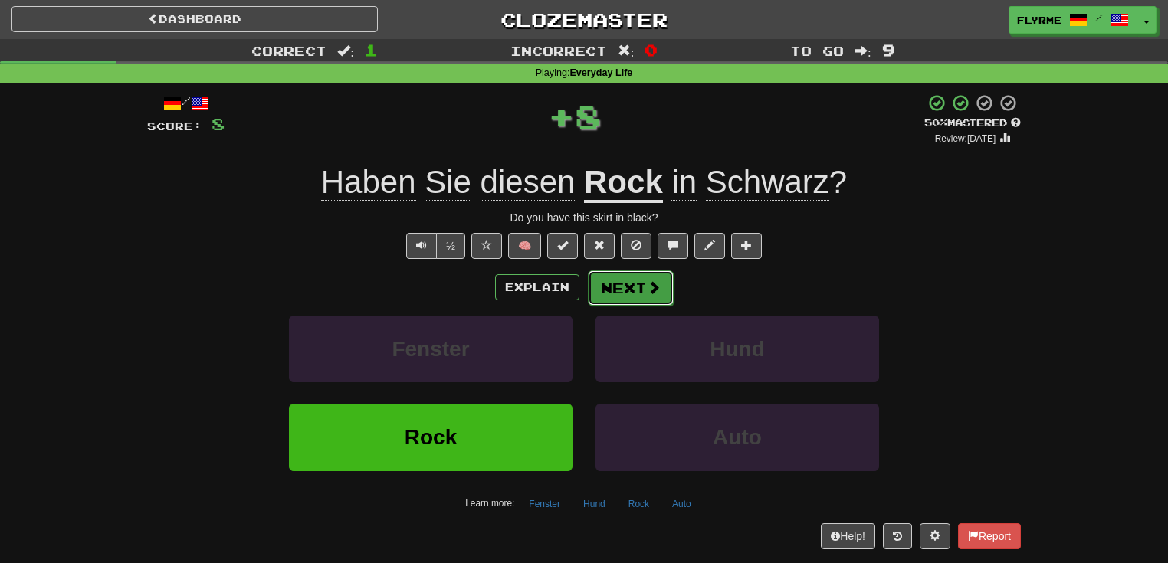
click at [647, 283] on span at bounding box center [654, 287] width 14 height 14
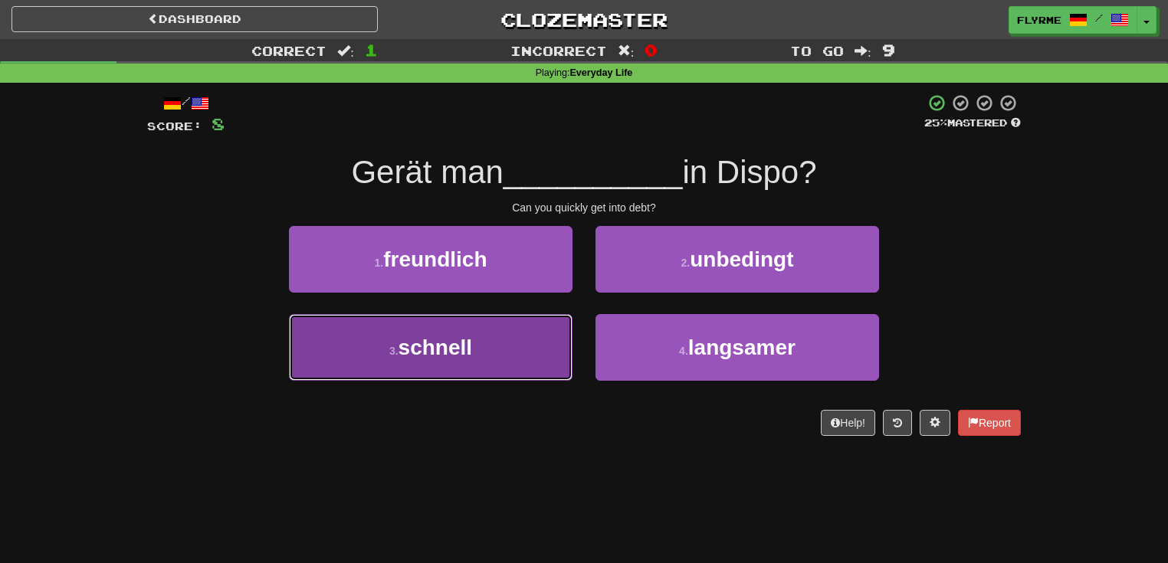
click at [536, 349] on button "3 . schnell" at bounding box center [430, 347] width 283 height 67
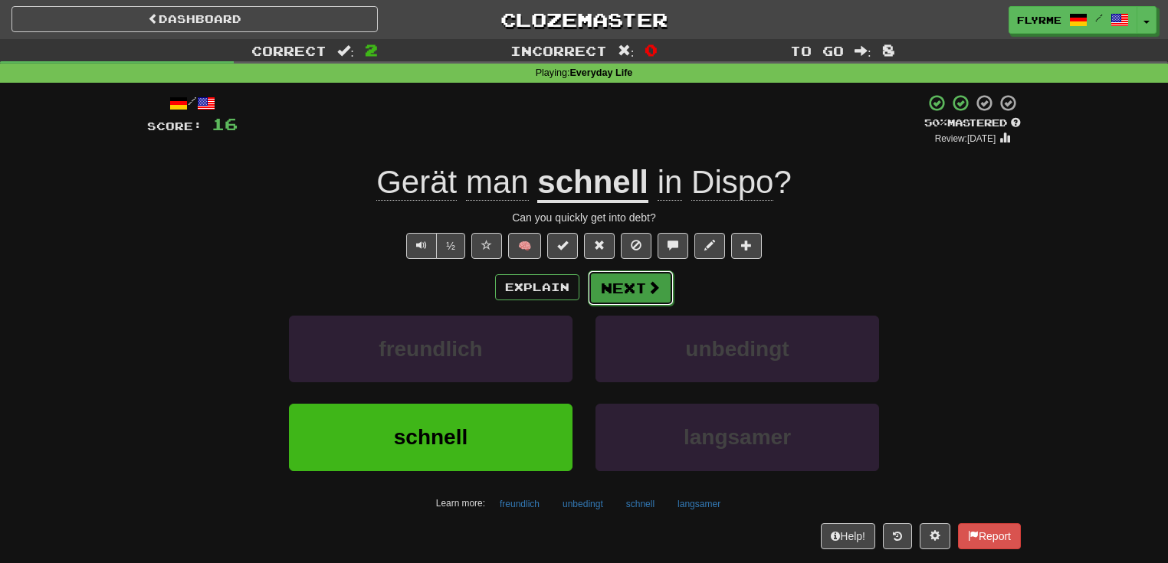
click at [643, 285] on button "Next" at bounding box center [631, 287] width 86 height 35
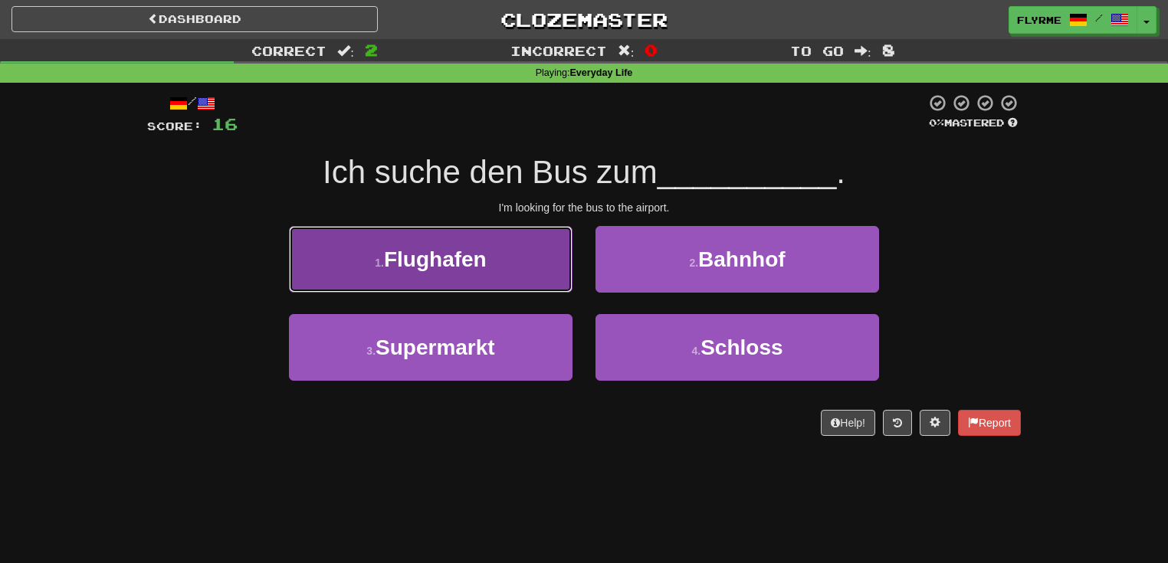
click at [479, 272] on button "1 . Flughafen" at bounding box center [430, 259] width 283 height 67
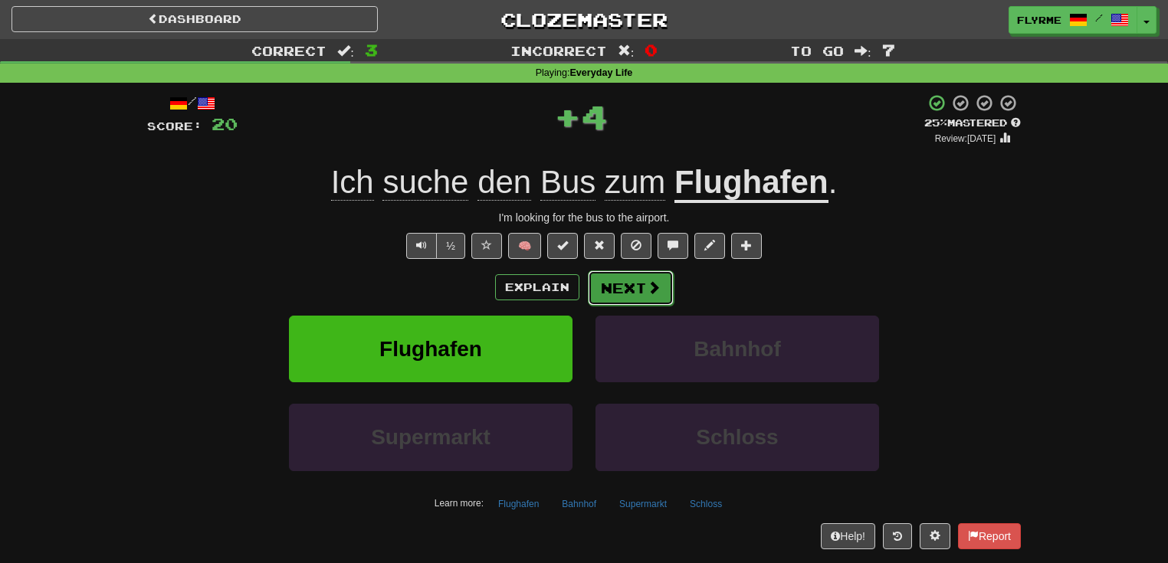
click at [625, 280] on button "Next" at bounding box center [631, 287] width 86 height 35
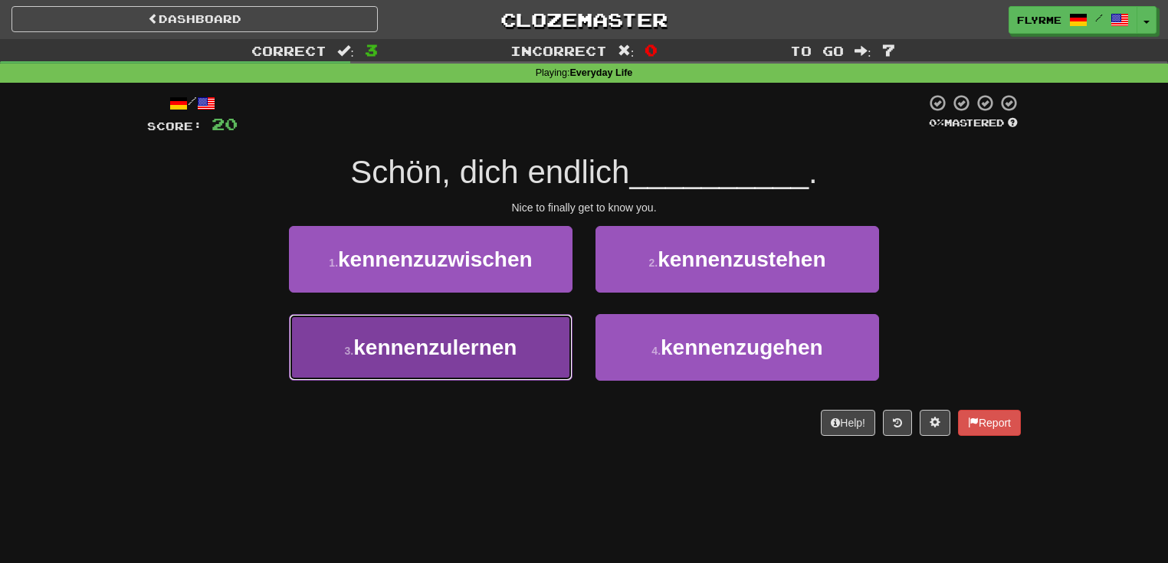
click at [447, 357] on span "kennenzulernen" at bounding box center [434, 348] width 163 height 24
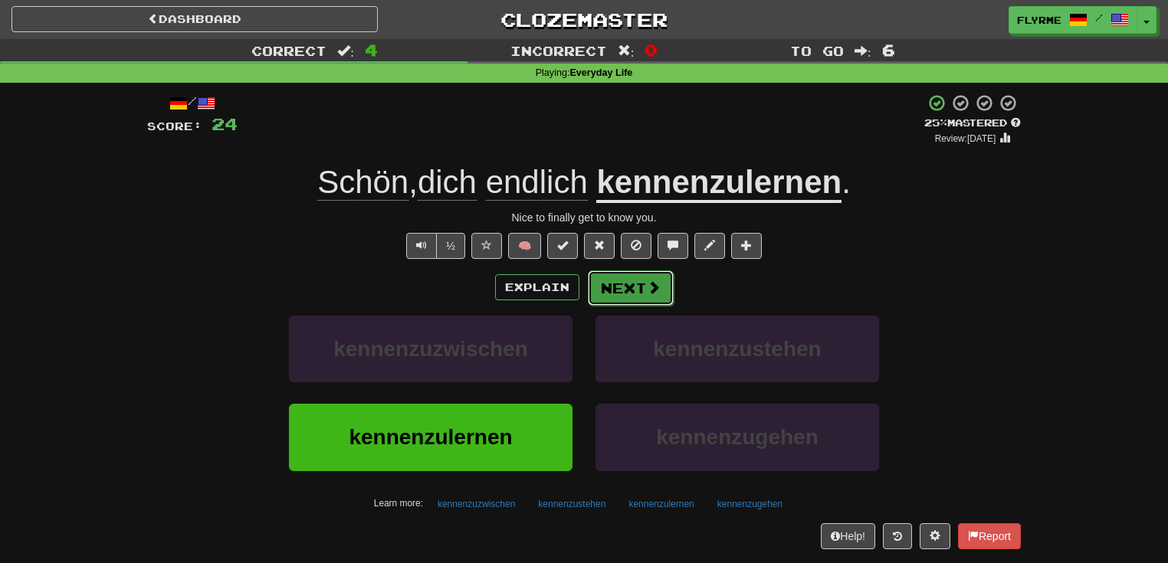
click at [624, 284] on button "Next" at bounding box center [631, 287] width 86 height 35
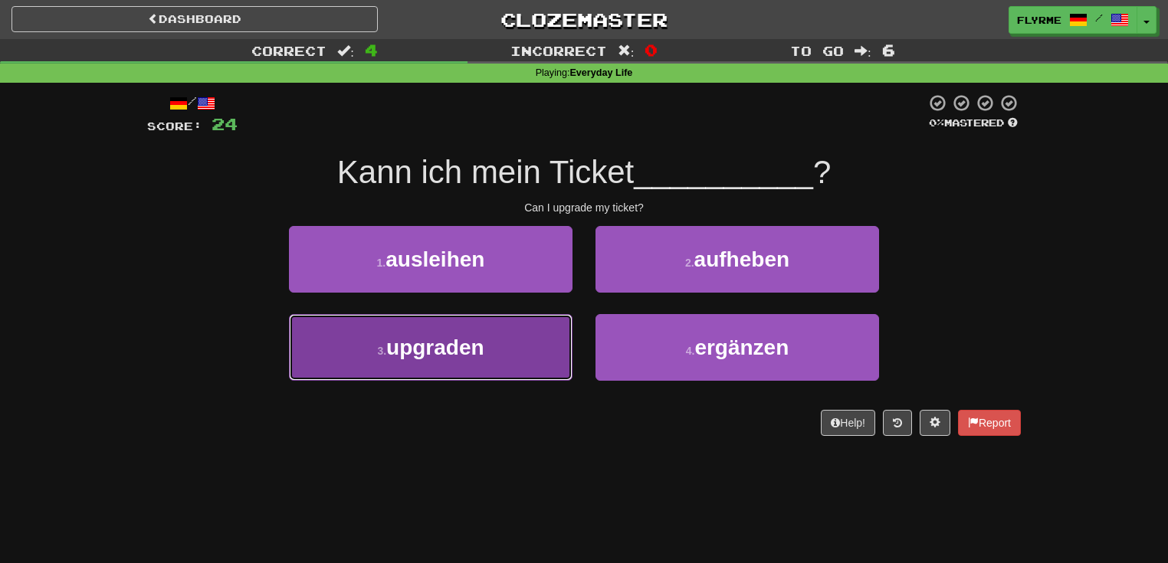
click at [493, 352] on button "3 . upgraden" at bounding box center [430, 347] width 283 height 67
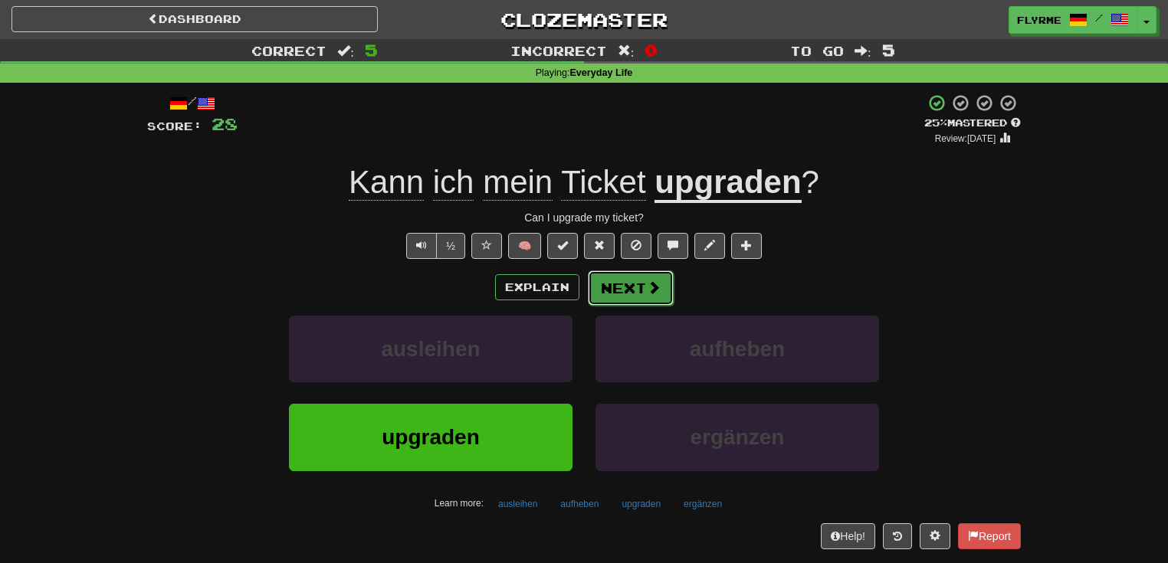
click at [634, 279] on button "Next" at bounding box center [631, 287] width 86 height 35
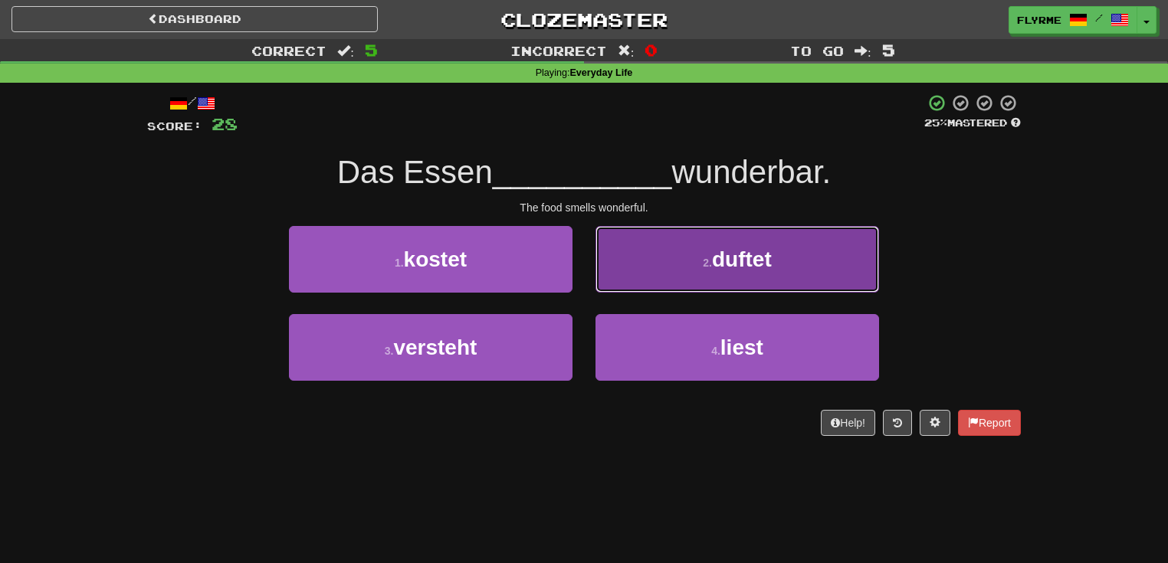
click at [763, 258] on span "duftet" at bounding box center [742, 259] width 60 height 24
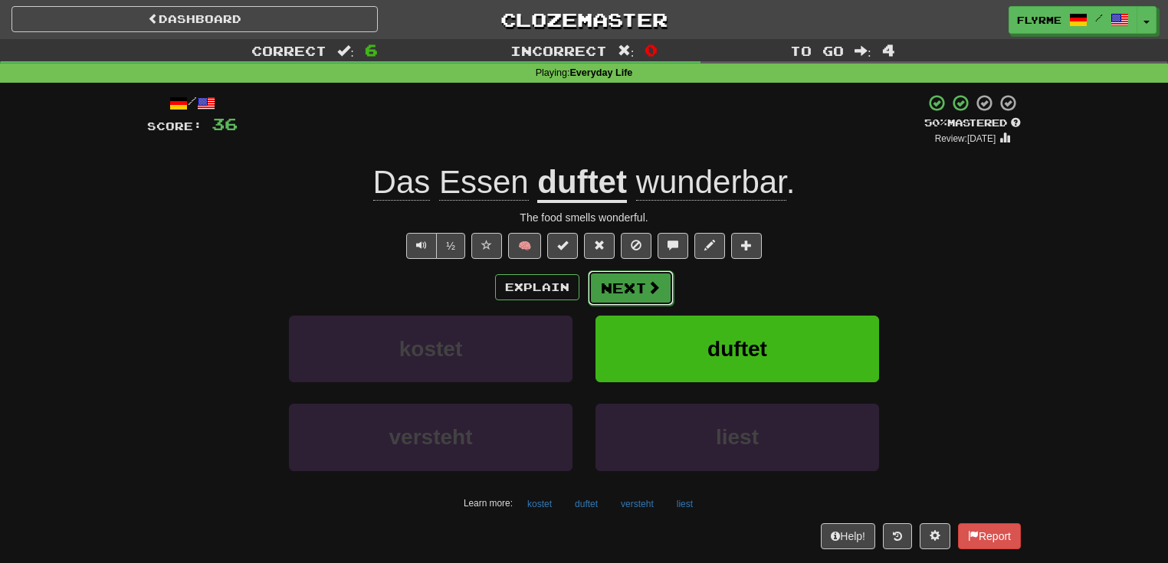
click at [634, 283] on button "Next" at bounding box center [631, 287] width 86 height 35
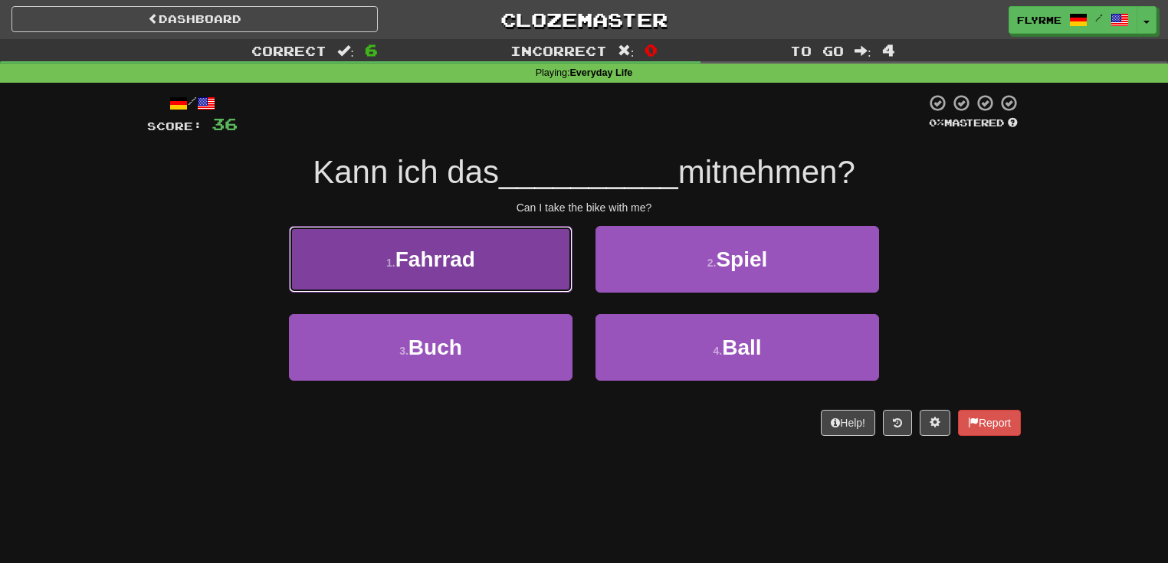
click at [462, 267] on span "Fahrrad" at bounding box center [435, 259] width 80 height 24
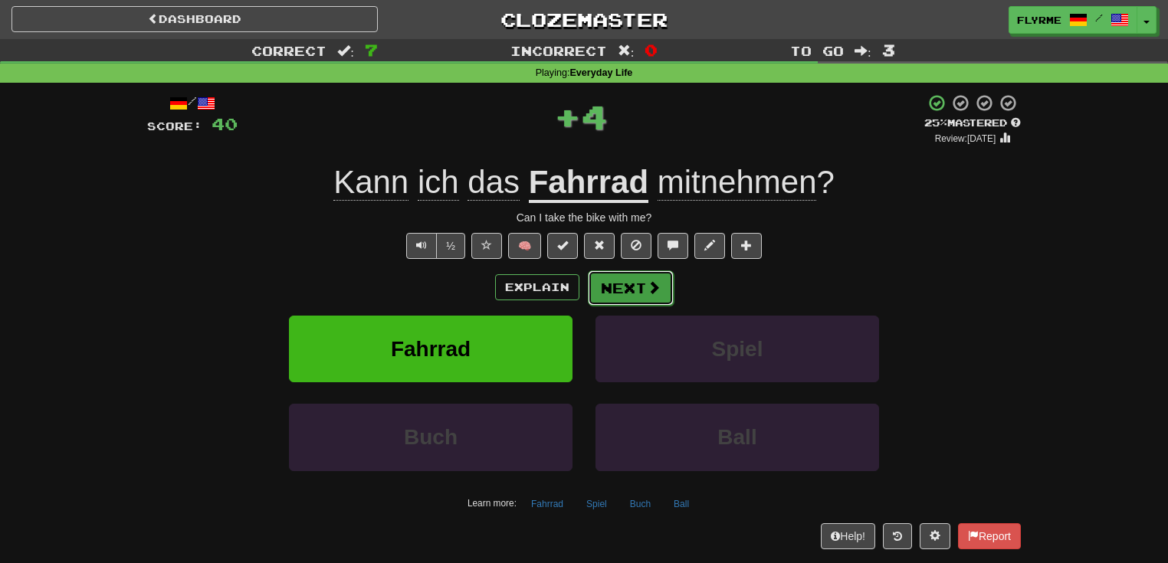
click at [647, 284] on span at bounding box center [654, 287] width 14 height 14
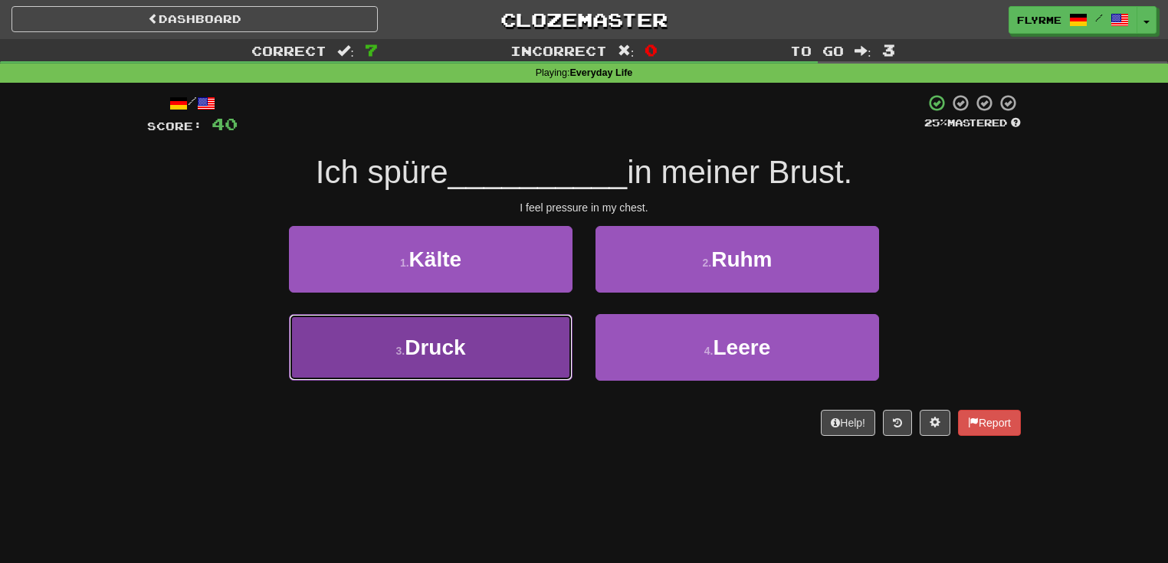
click at [482, 352] on button "3 . Druck" at bounding box center [430, 347] width 283 height 67
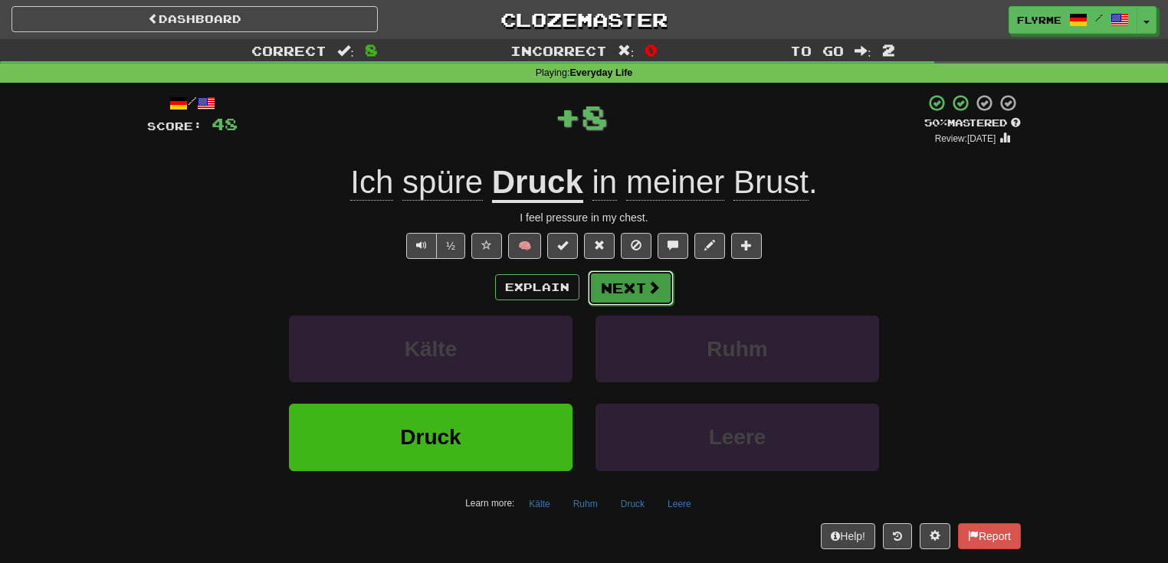
click at [631, 278] on button "Next" at bounding box center [631, 287] width 86 height 35
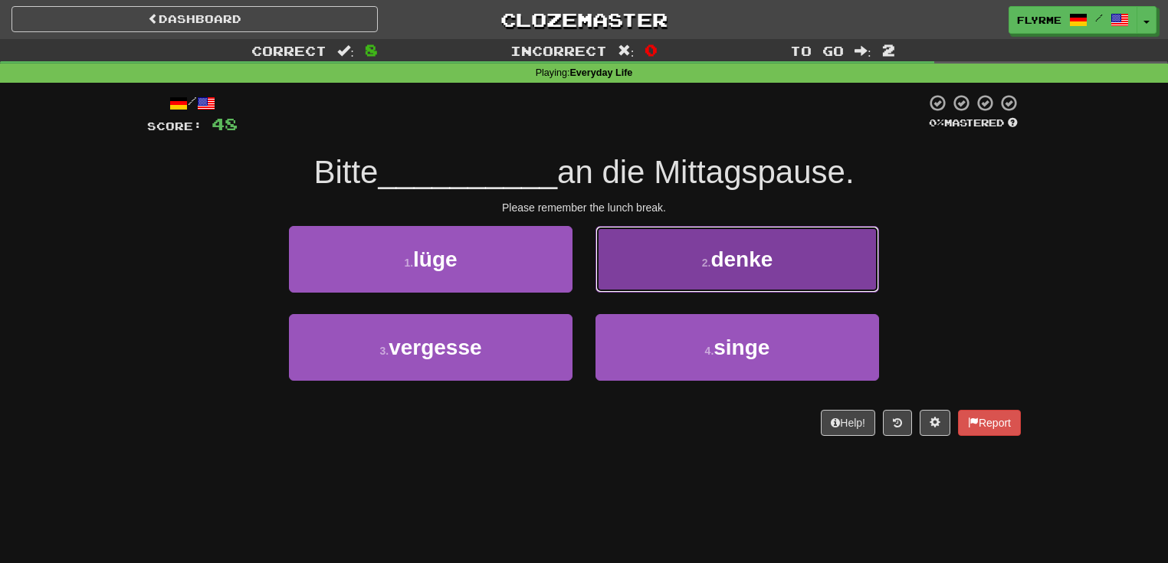
click at [735, 251] on span "denke" at bounding box center [741, 259] width 62 height 24
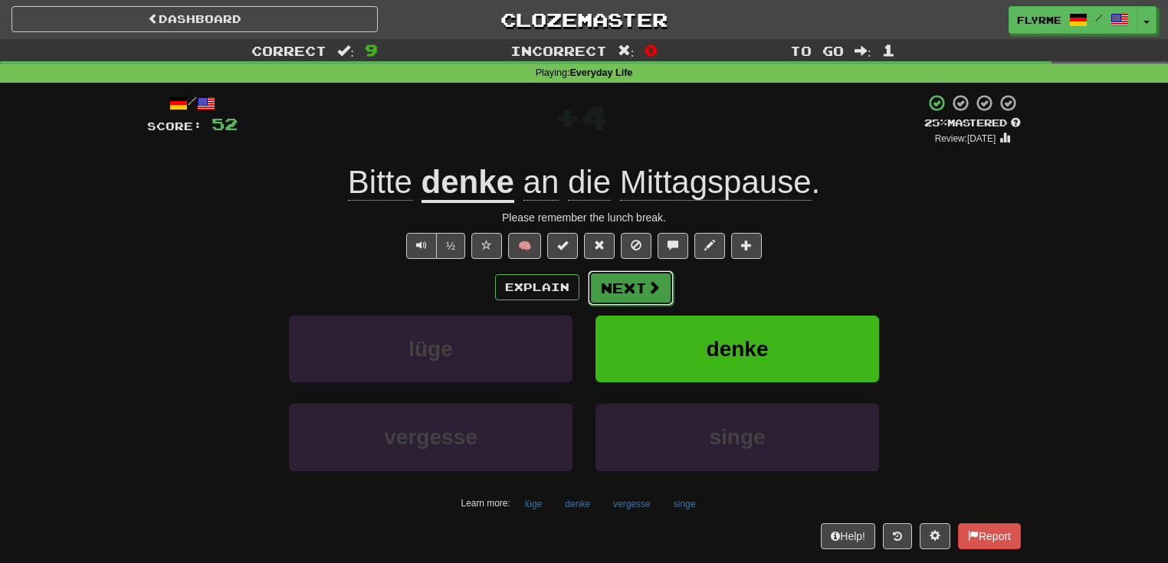
click at [641, 288] on button "Next" at bounding box center [631, 287] width 86 height 35
